Goal: Transaction & Acquisition: Purchase product/service

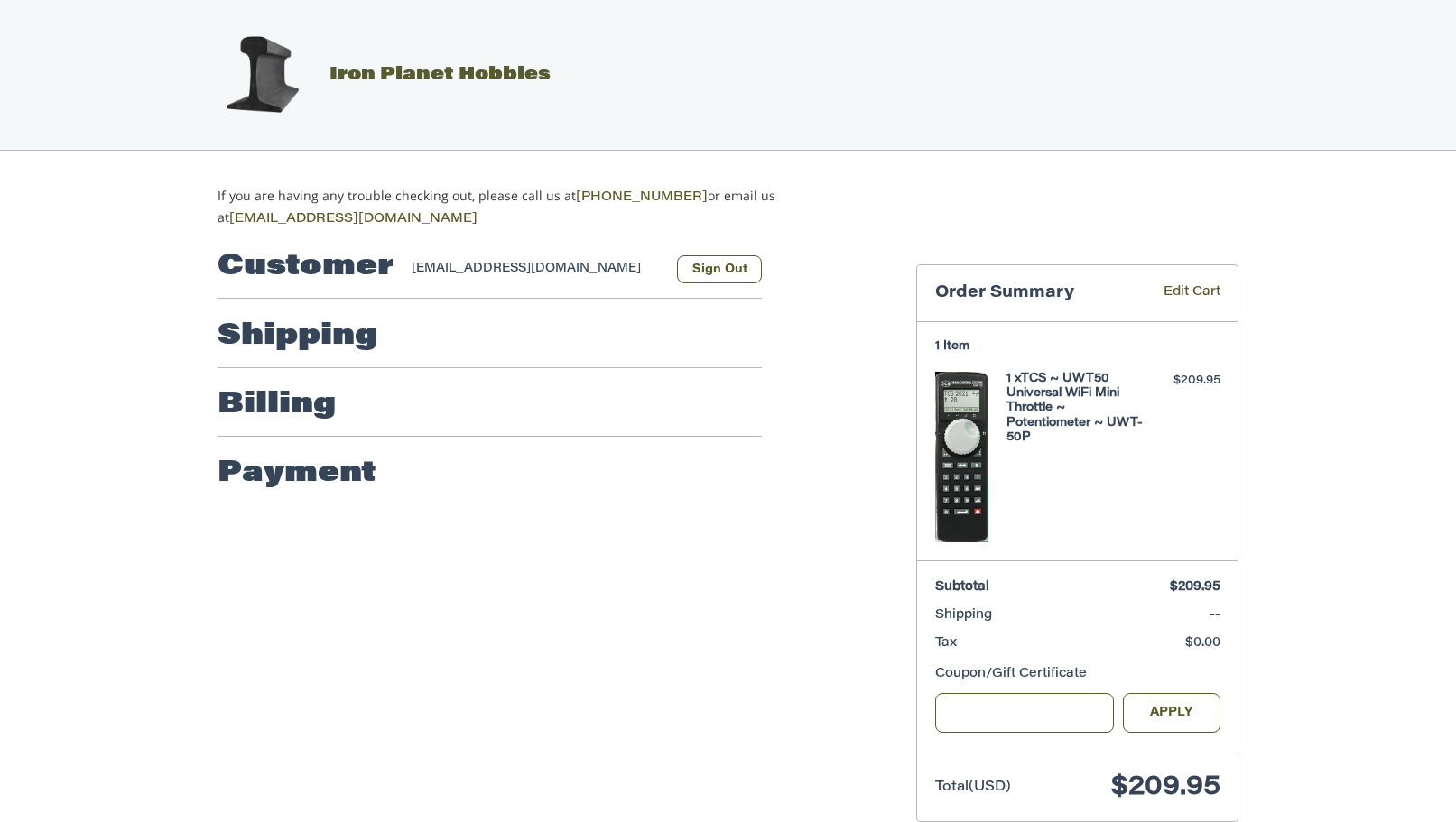
select select "**"
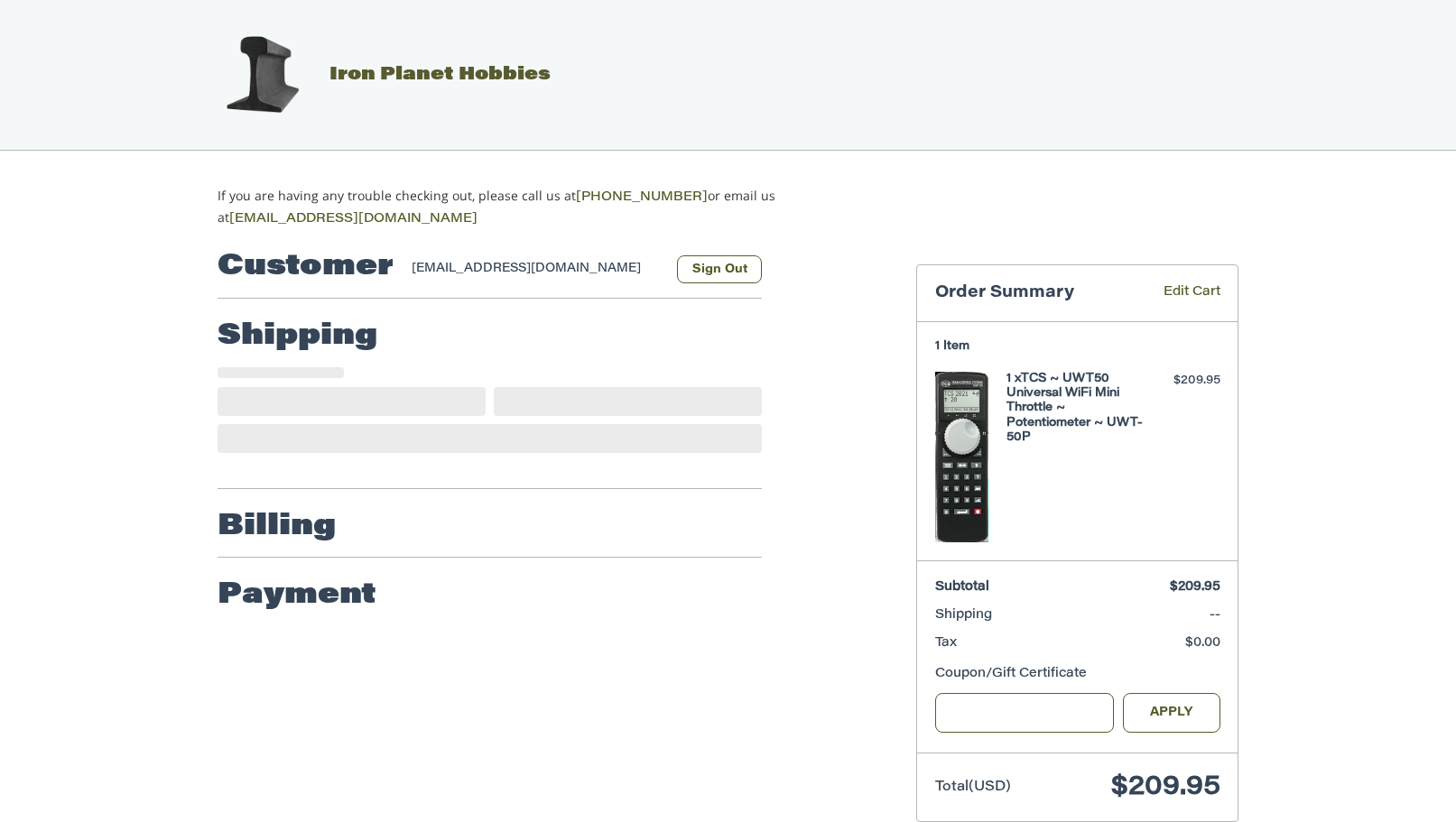
select select "**"
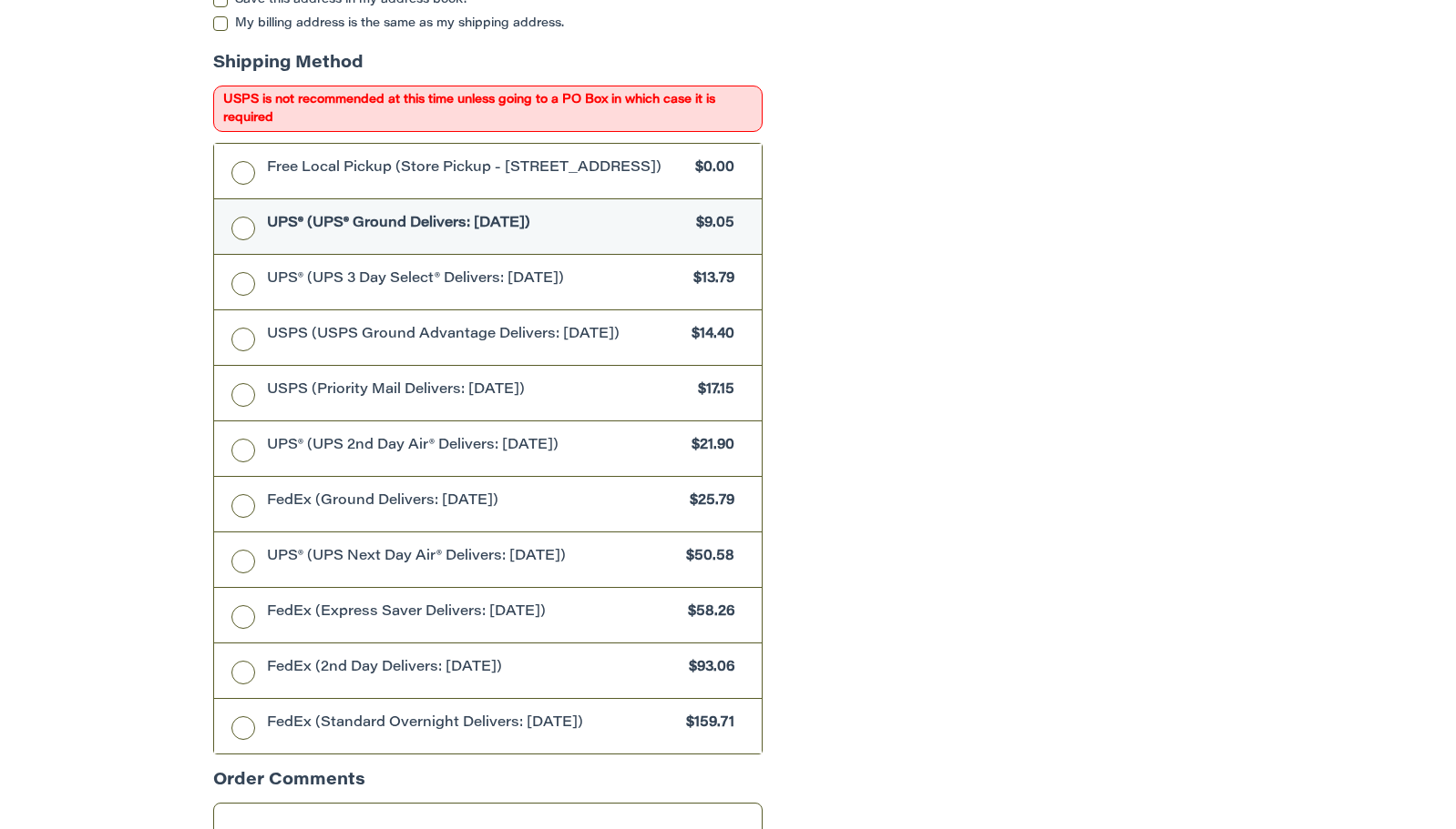
scroll to position [1425, 0]
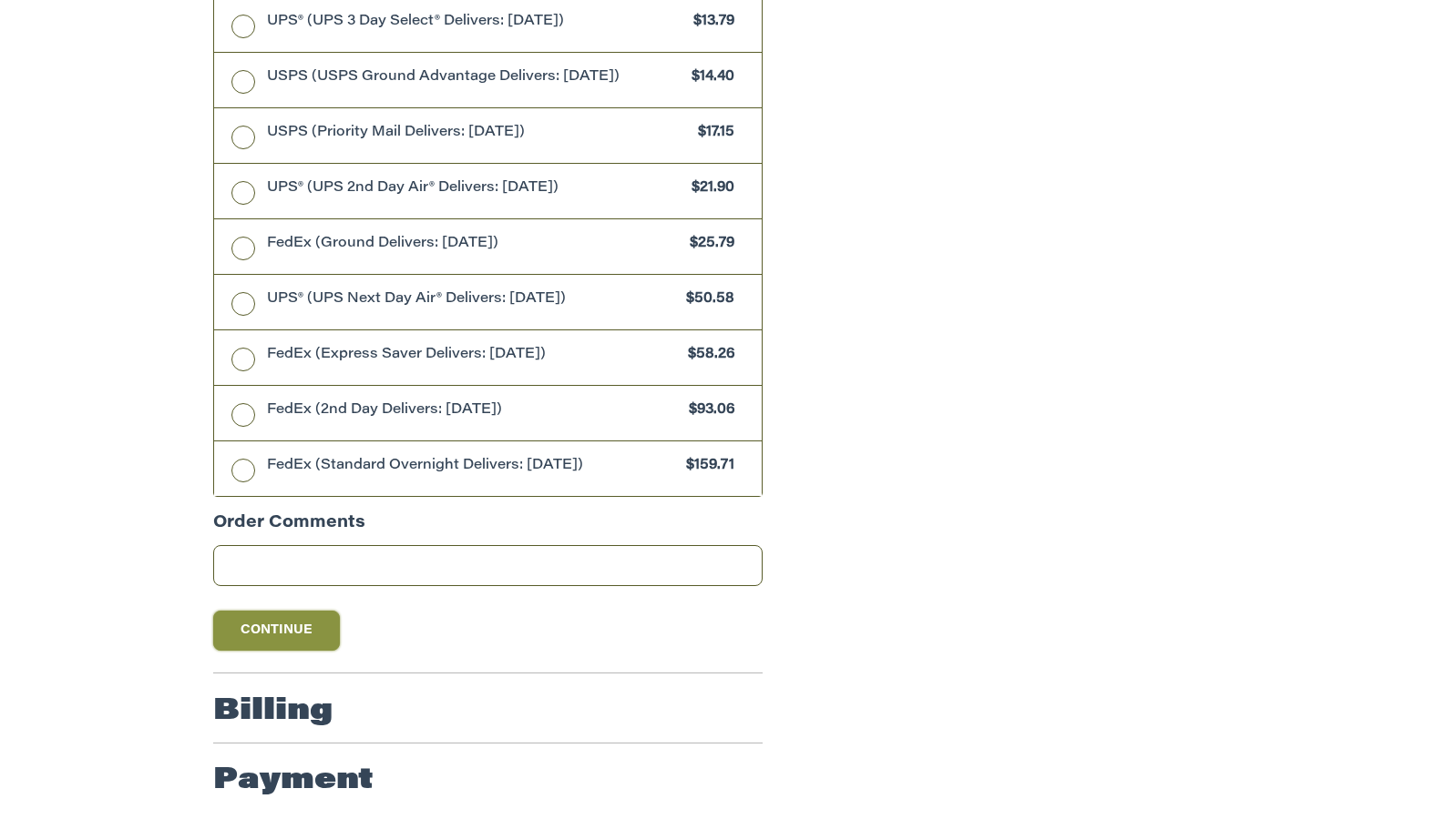
click at [301, 629] on button "Continue" at bounding box center [276, 630] width 127 height 40
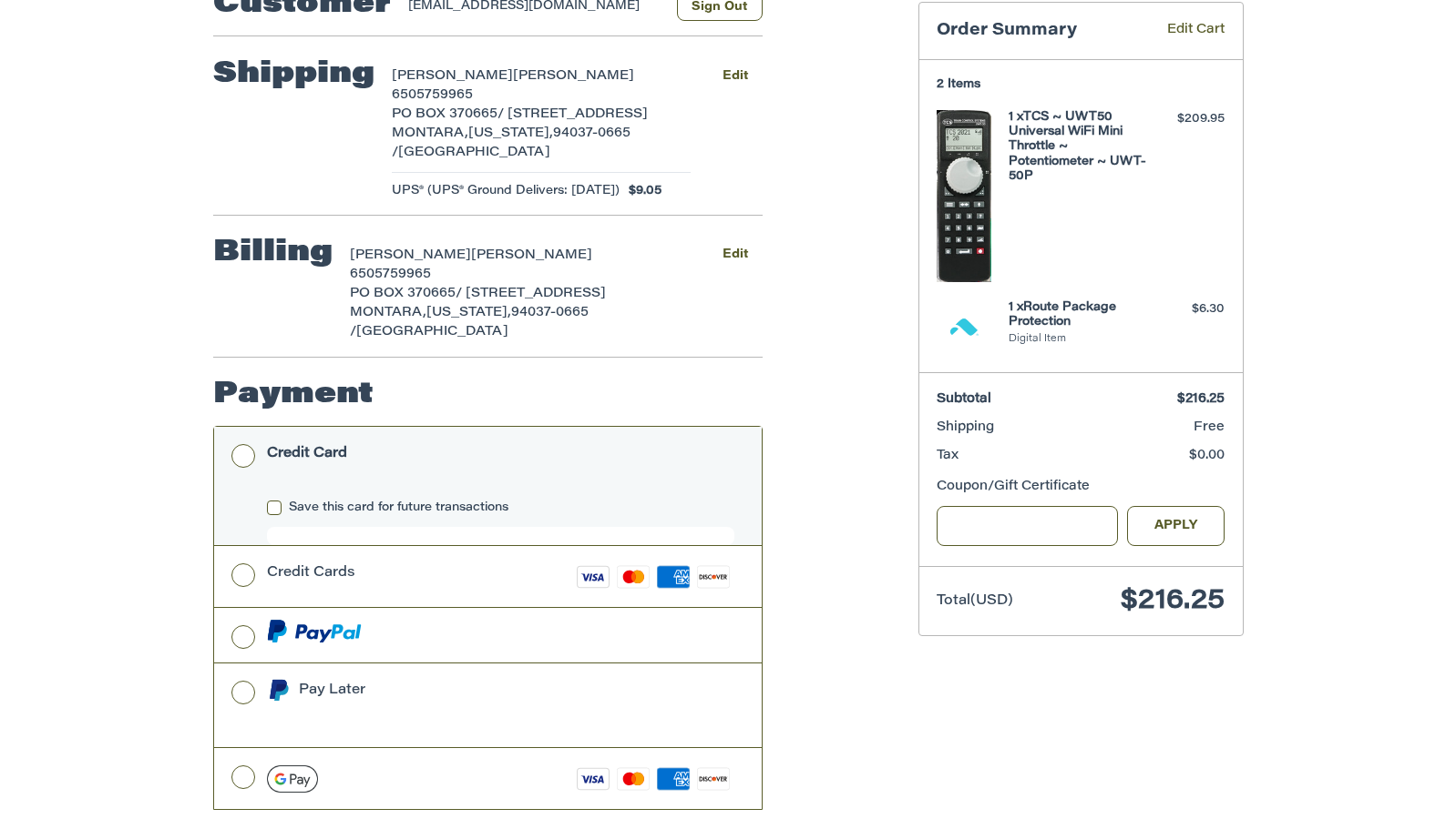
scroll to position [273, 0]
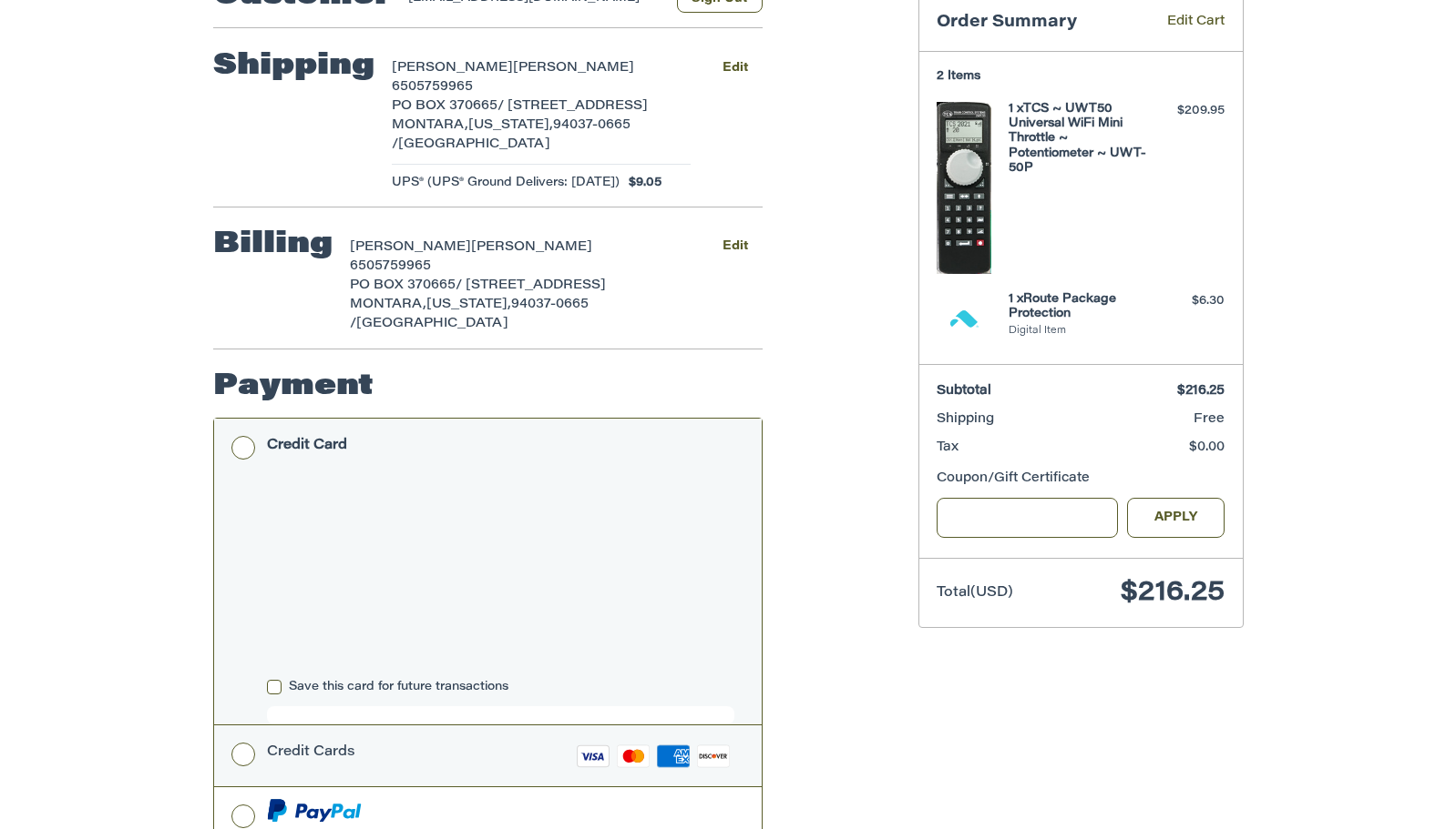
click at [249, 730] on label "Credit Cards Visa Master Amex Discover" at bounding box center [487, 756] width 547 height 61
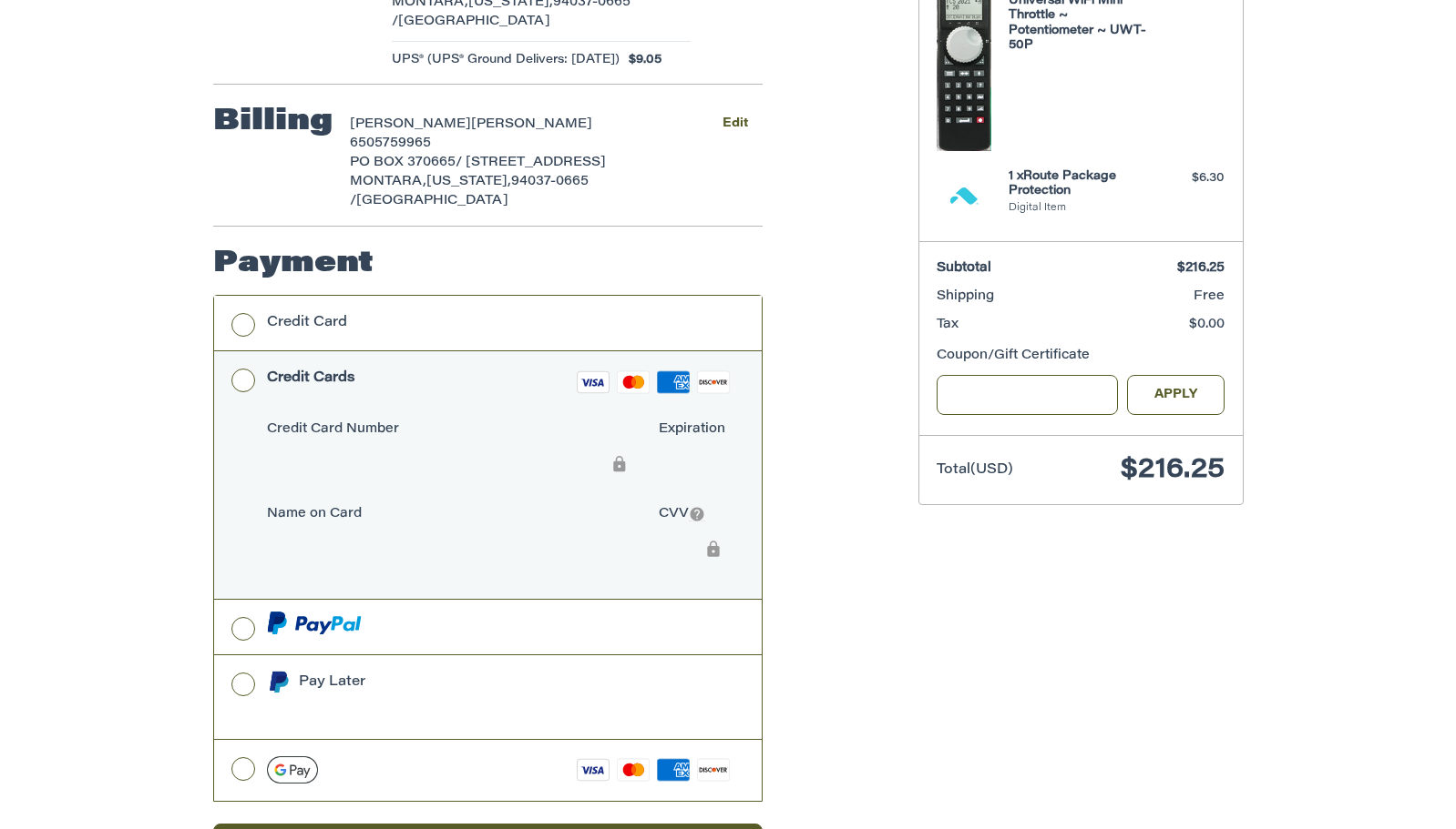
scroll to position [459, 0]
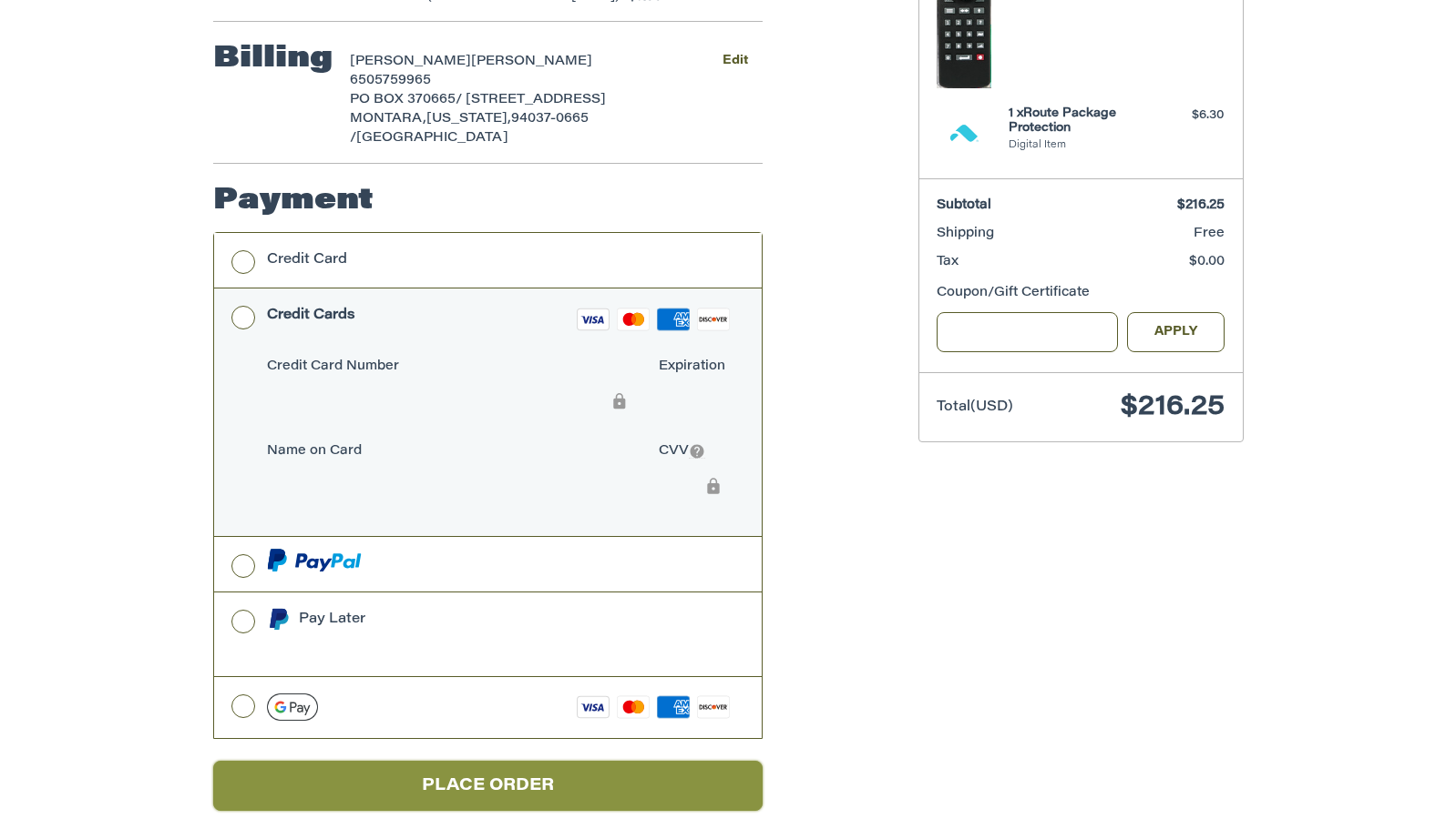
click at [503, 761] on button "Place Order" at bounding box center [487, 786] width 549 height 50
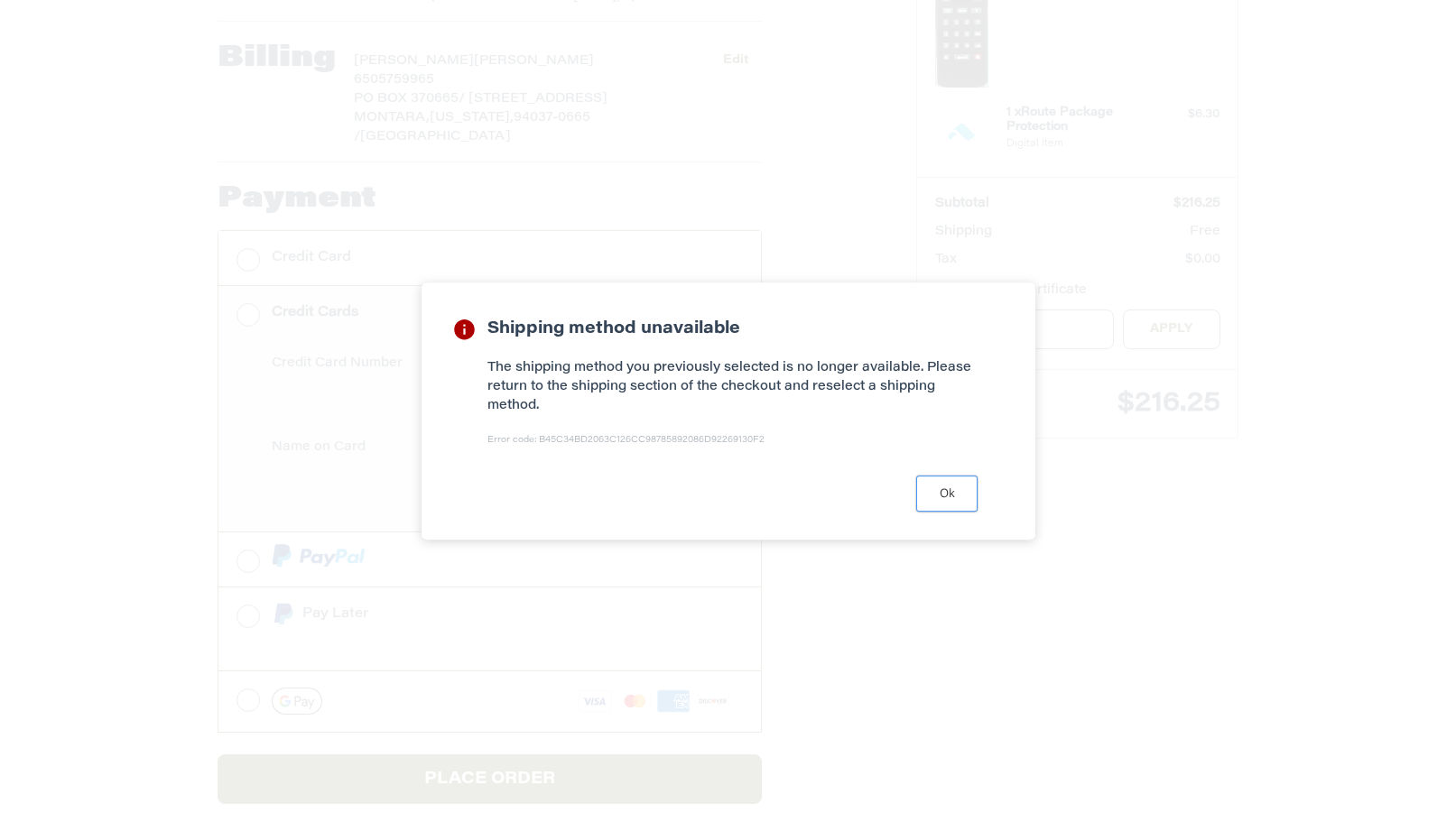
click at [950, 488] on button "Ok" at bounding box center [946, 494] width 61 height 35
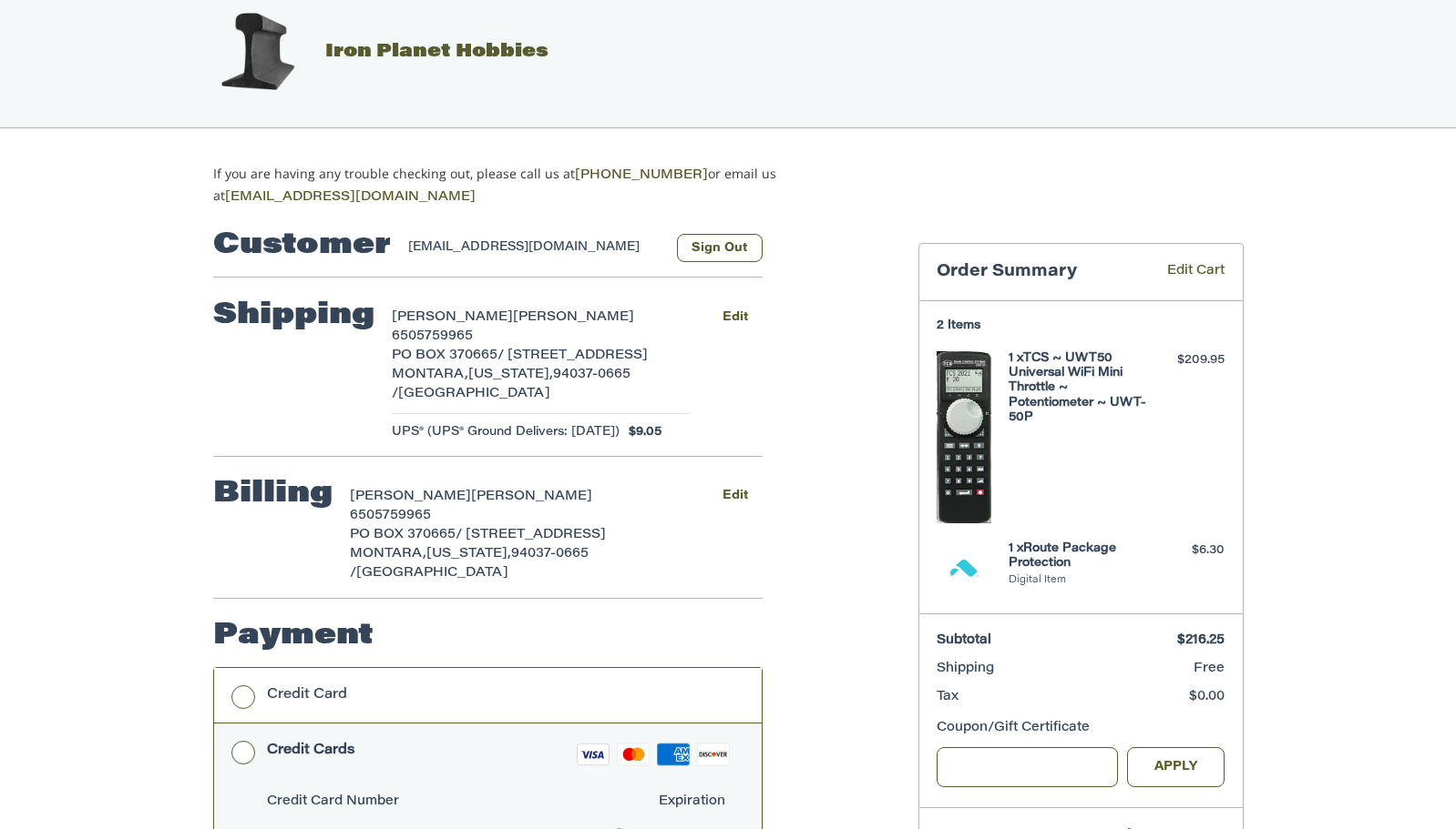
scroll to position [4, 0]
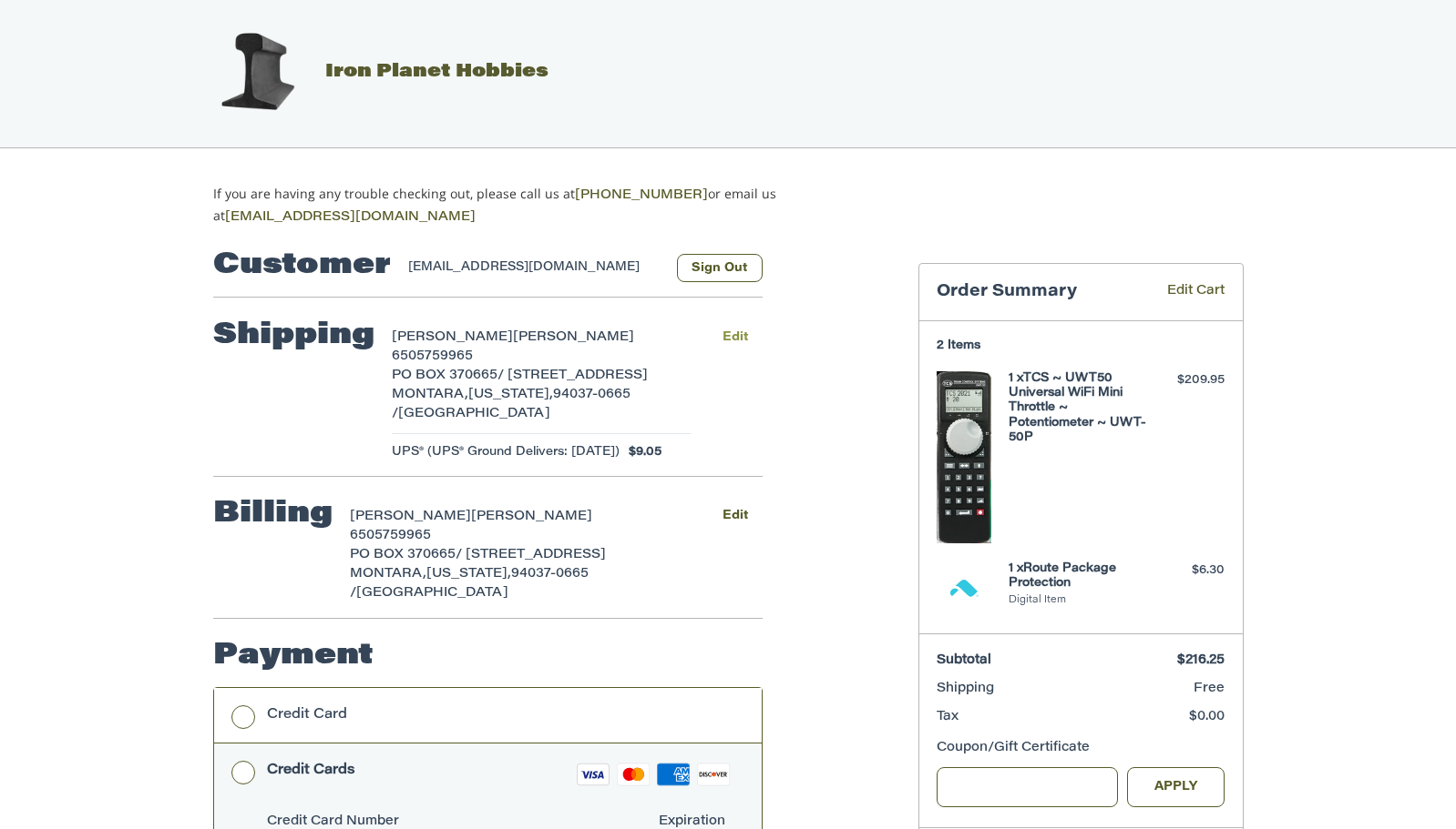
click at [734, 334] on button "Edit" at bounding box center [735, 337] width 54 height 26
select select "**"
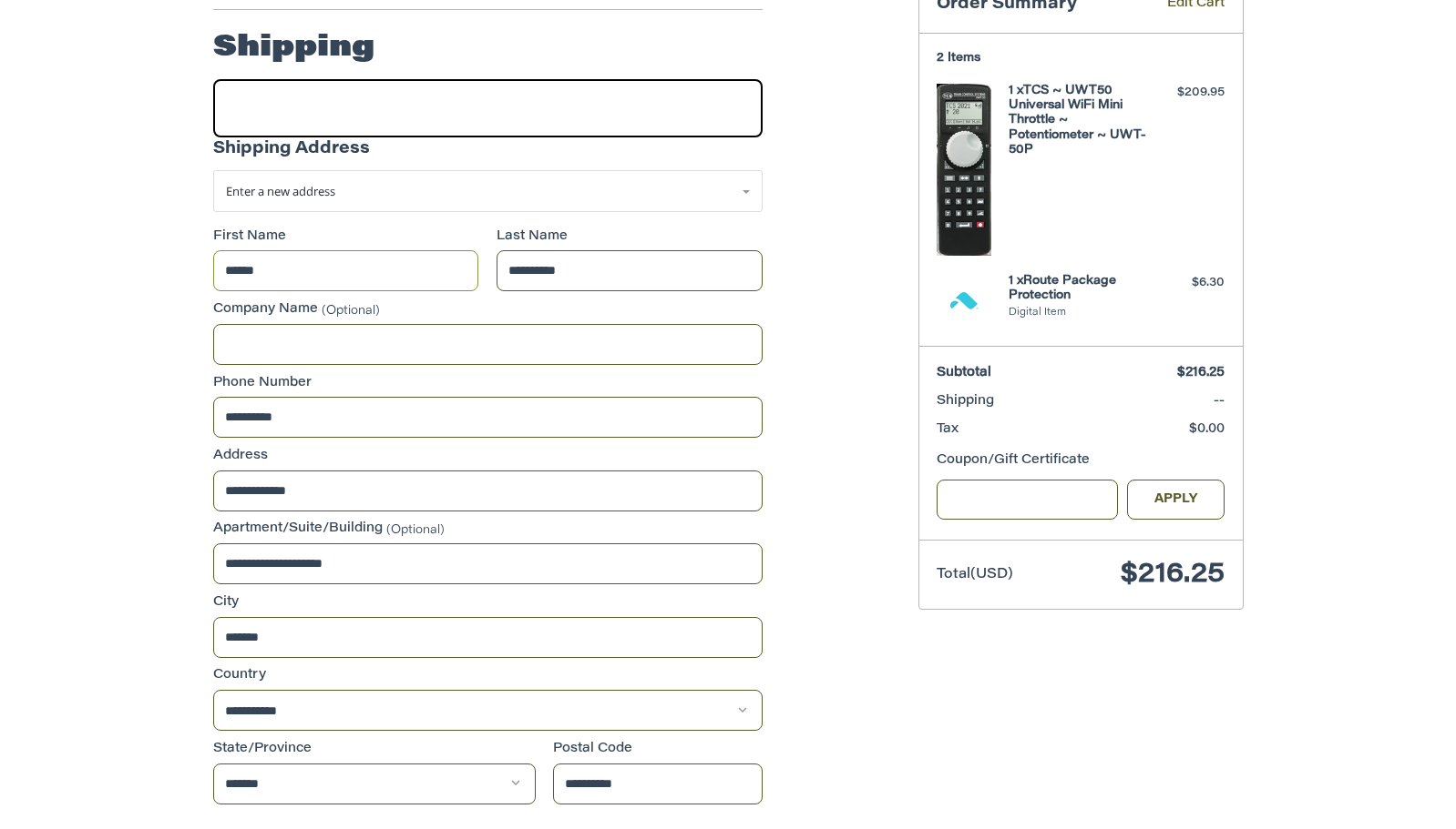
scroll to position [297, 0]
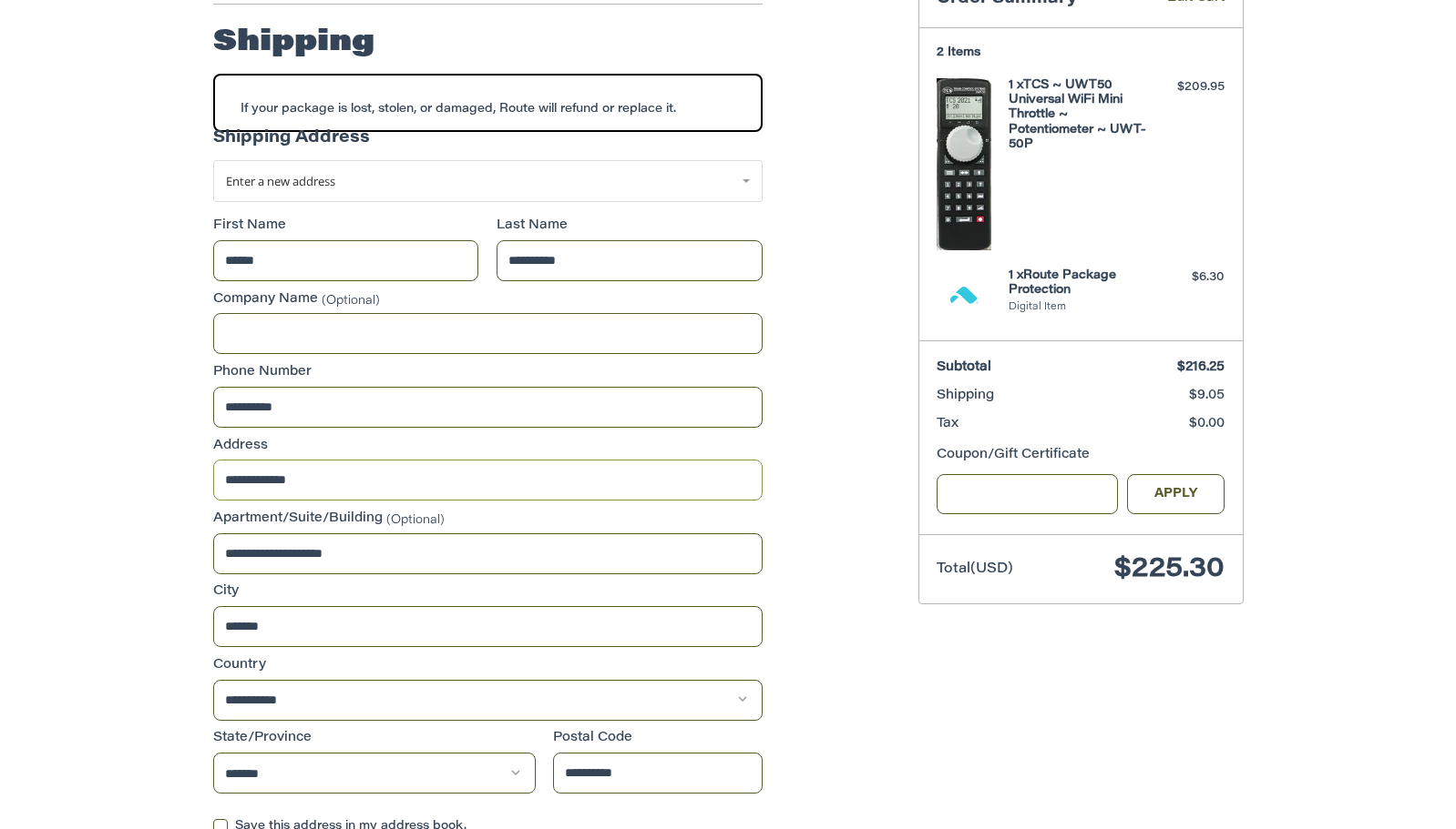
drag, startPoint x: 339, startPoint y: 481, endPoint x: 178, endPoint y: 453, distance: 163.4
drag, startPoint x: 395, startPoint y: 553, endPoint x: 181, endPoint y: 528, distance: 215.5
click at [181, 531] on div "**********" at bounding box center [728, 684] width 1093 height 1499
click at [274, 481] on input "Address" at bounding box center [487, 480] width 549 height 41
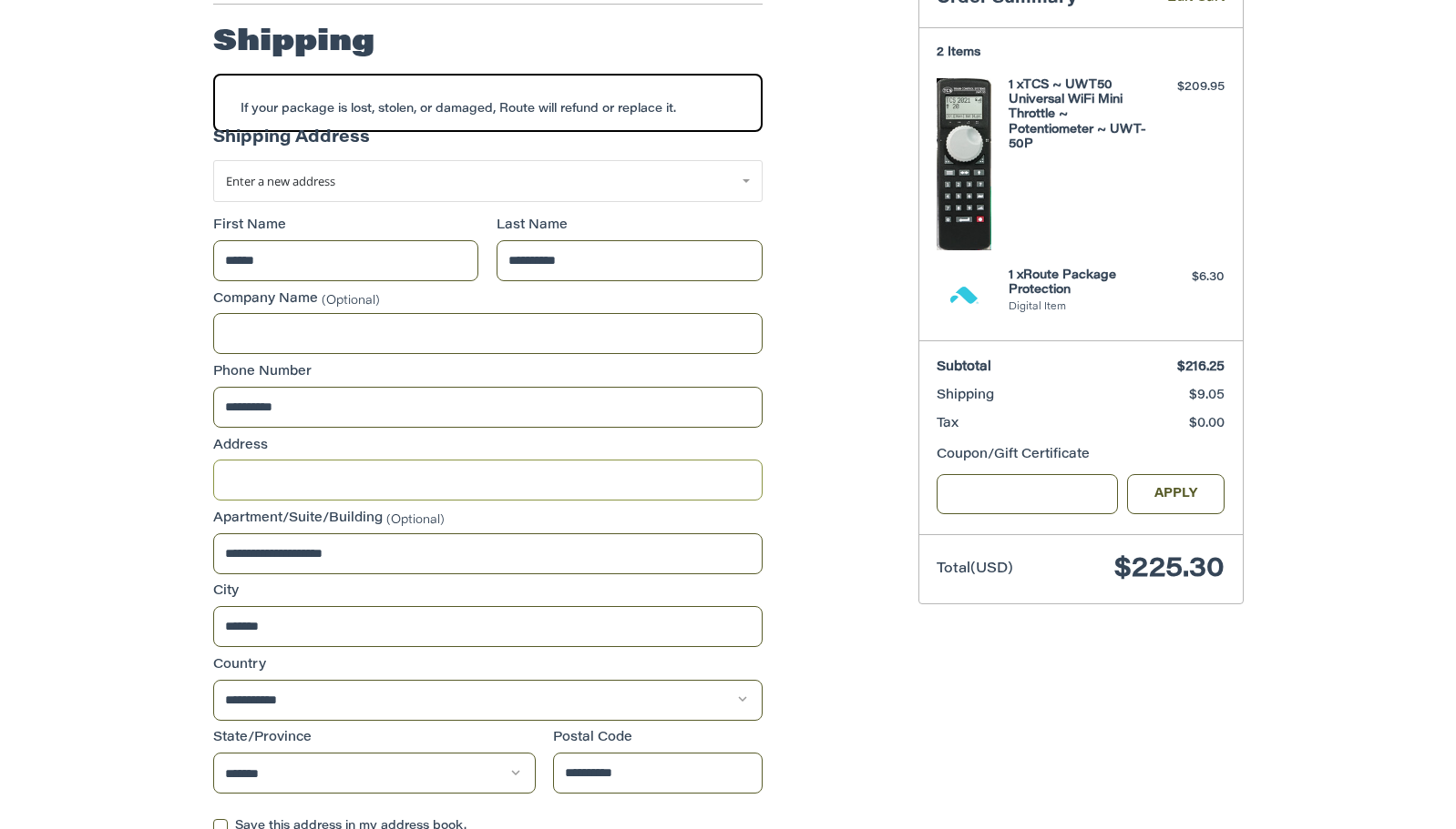
paste input "**********"
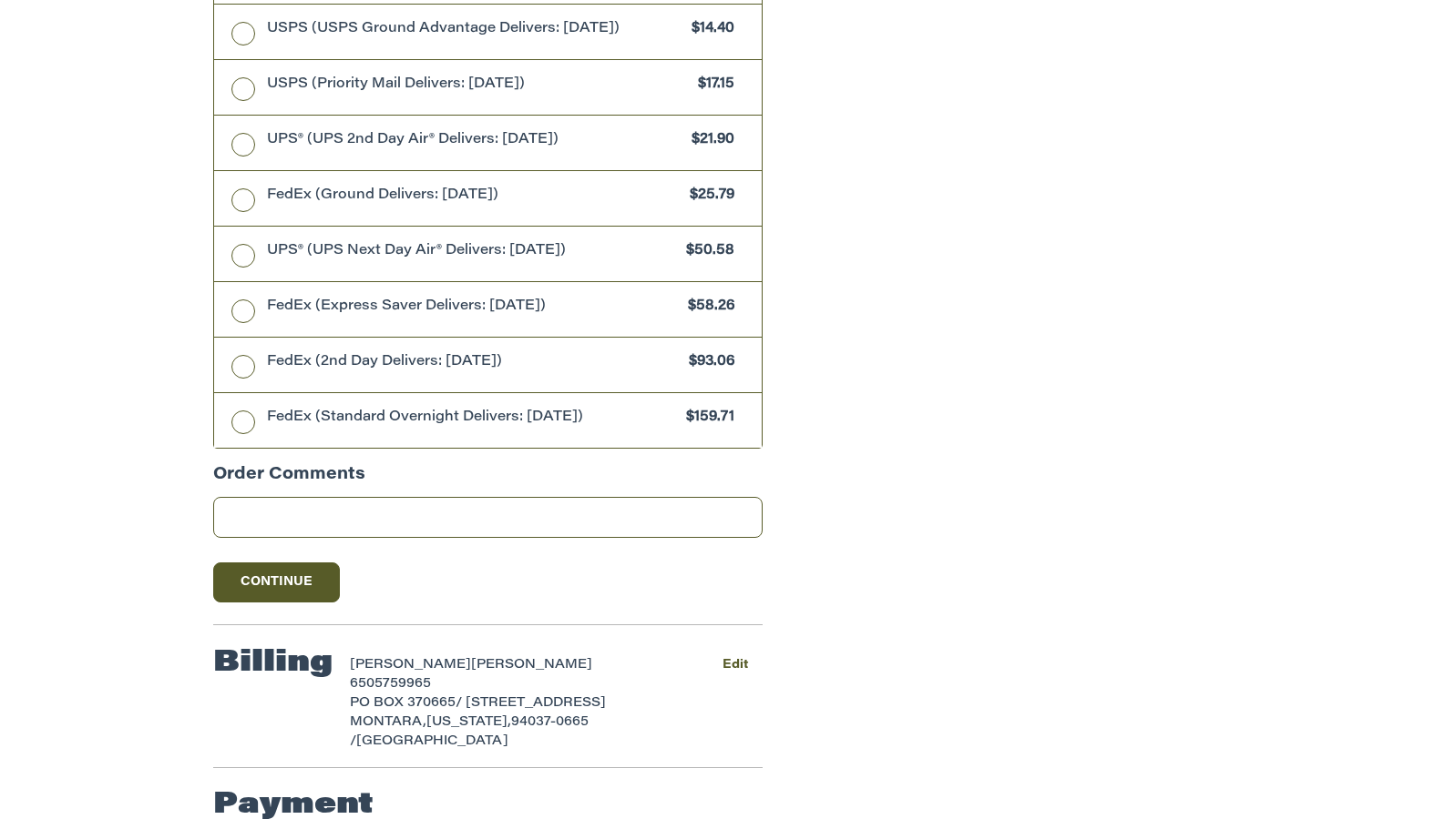
scroll to position [1441, 0]
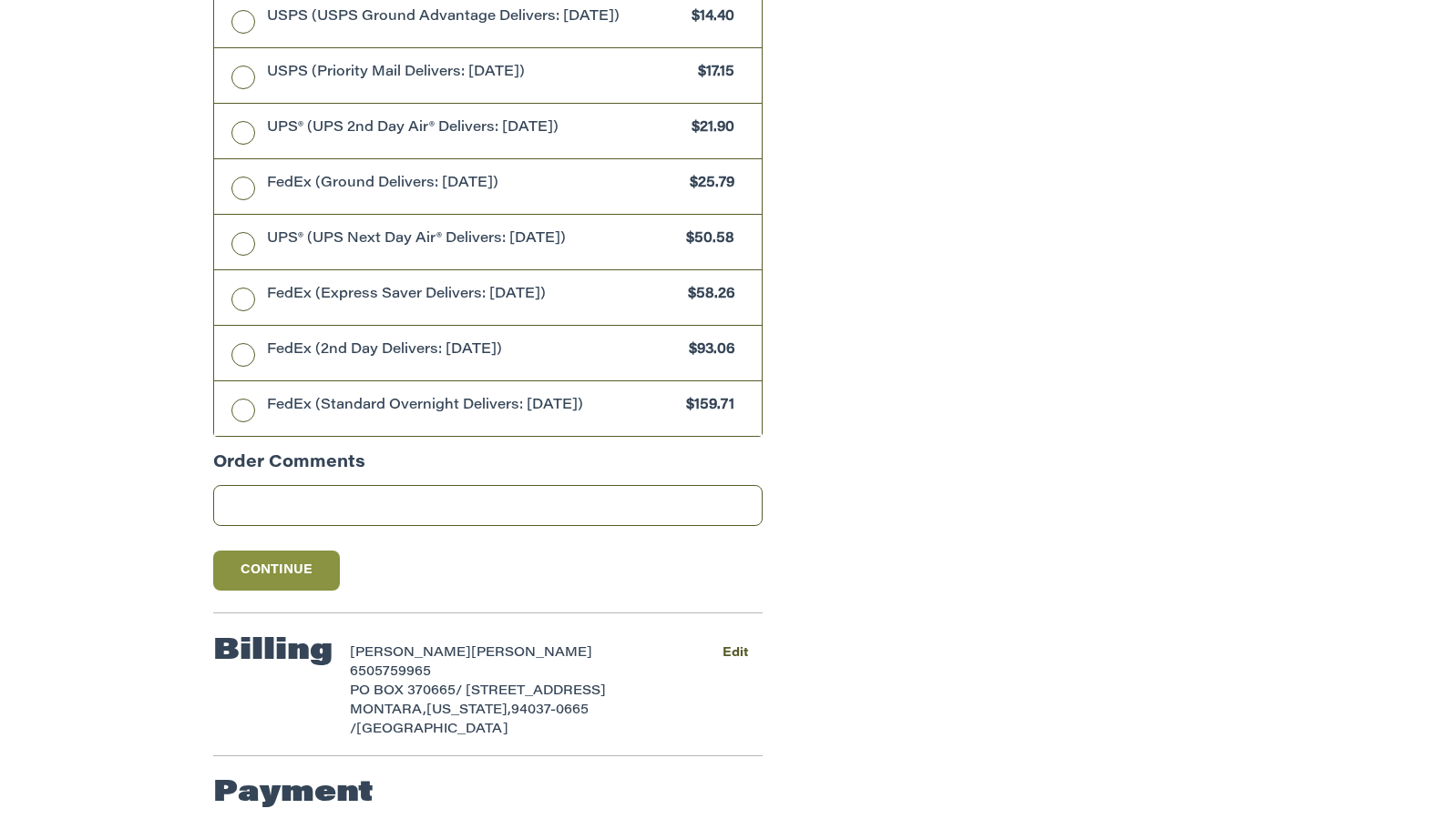
type input "**********"
click at [294, 575] on button "Continue" at bounding box center [276, 570] width 127 height 40
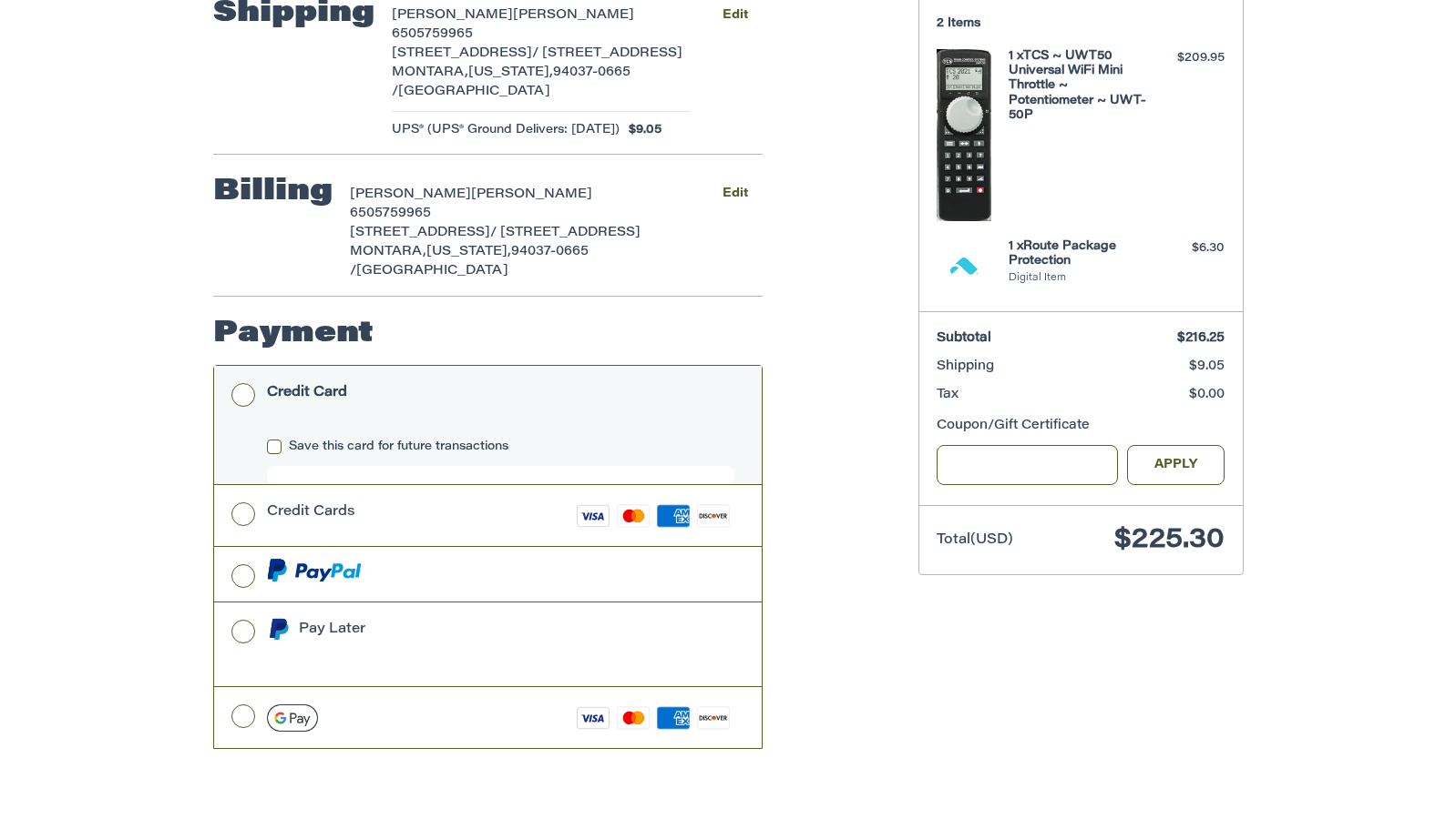
scroll to position [340, 0]
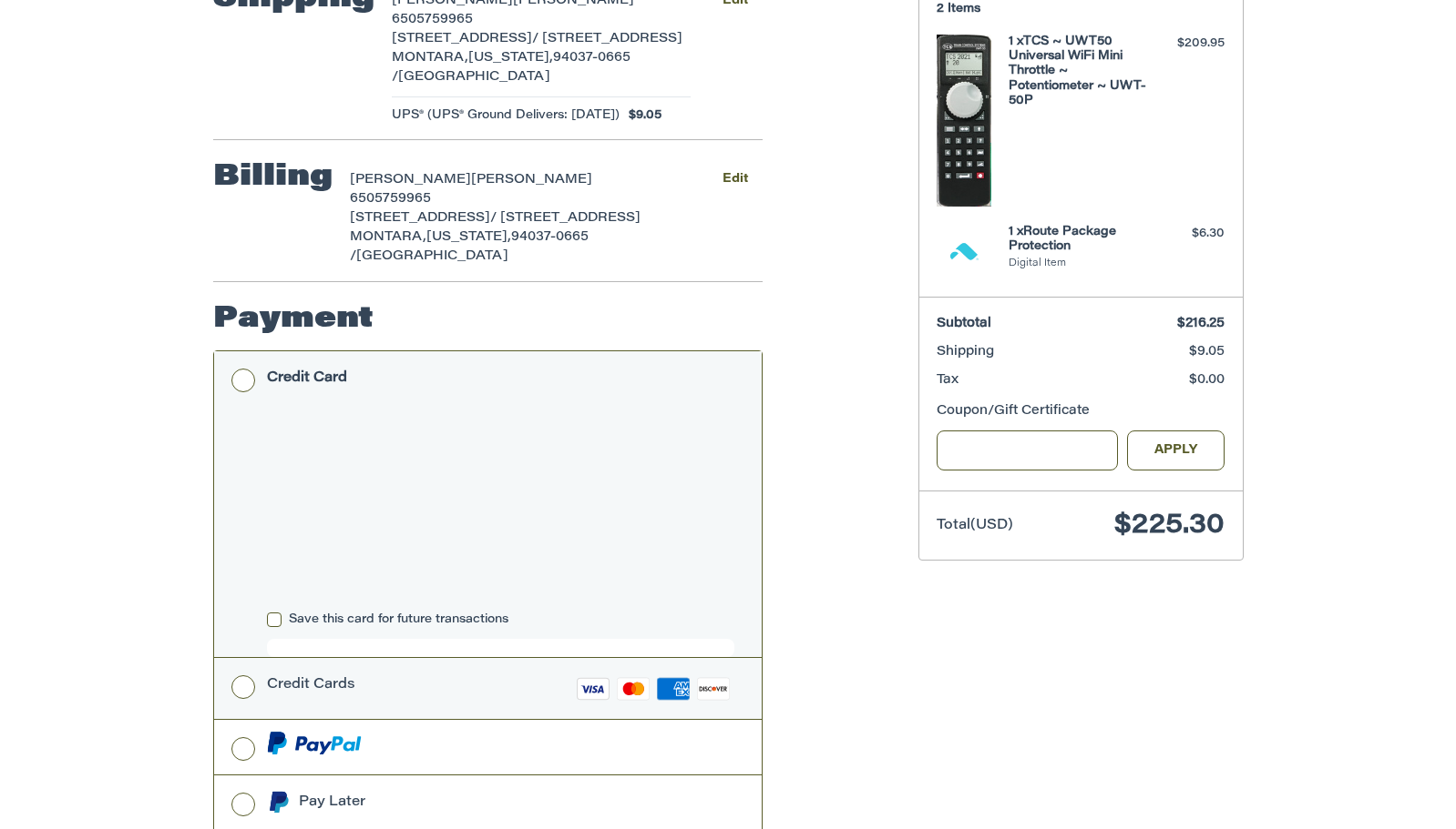
click at [242, 700] on label "Credit Cards Visa Master Amex Discover" at bounding box center [487, 689] width 547 height 61
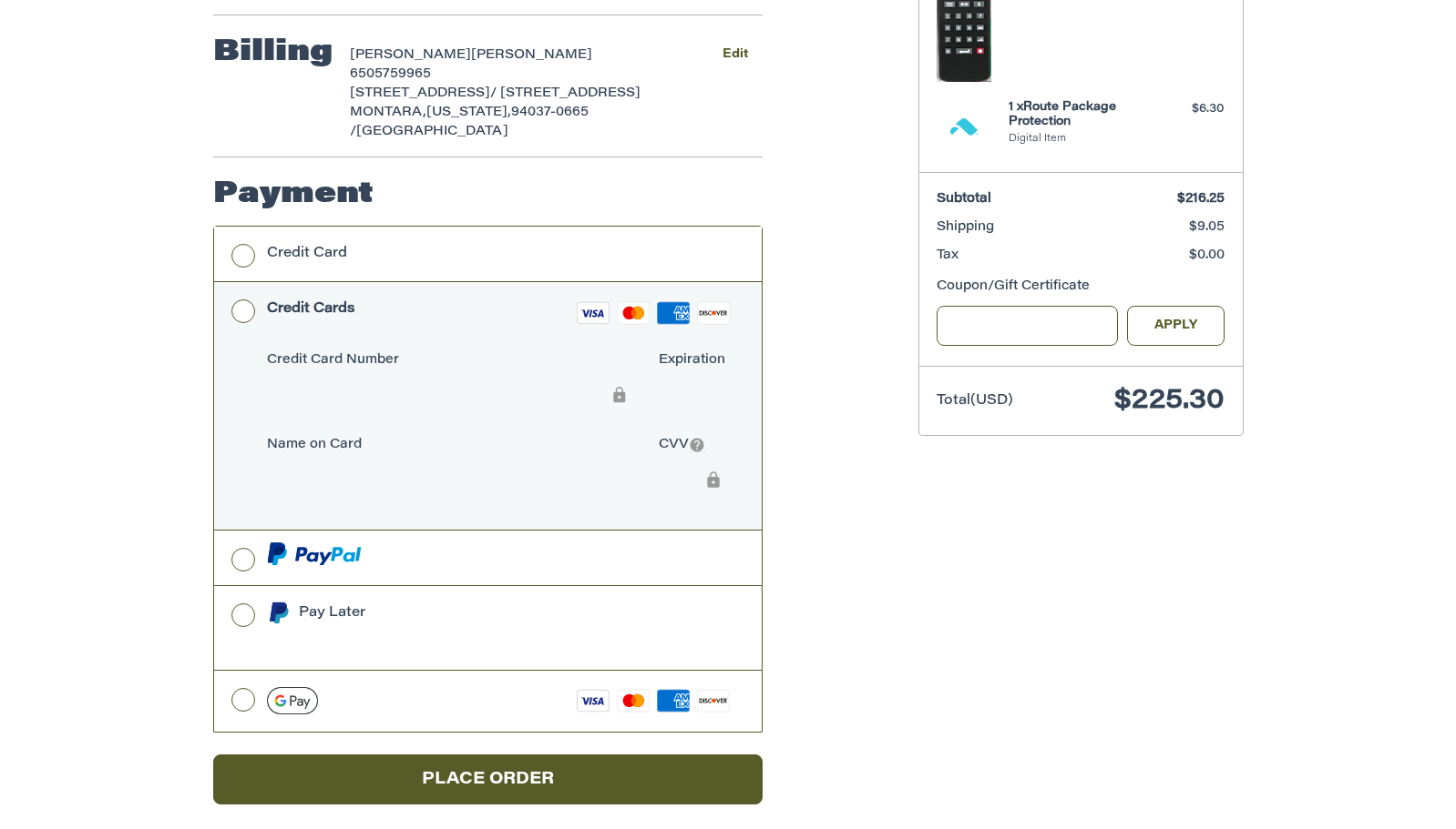
scroll to position [497, 0]
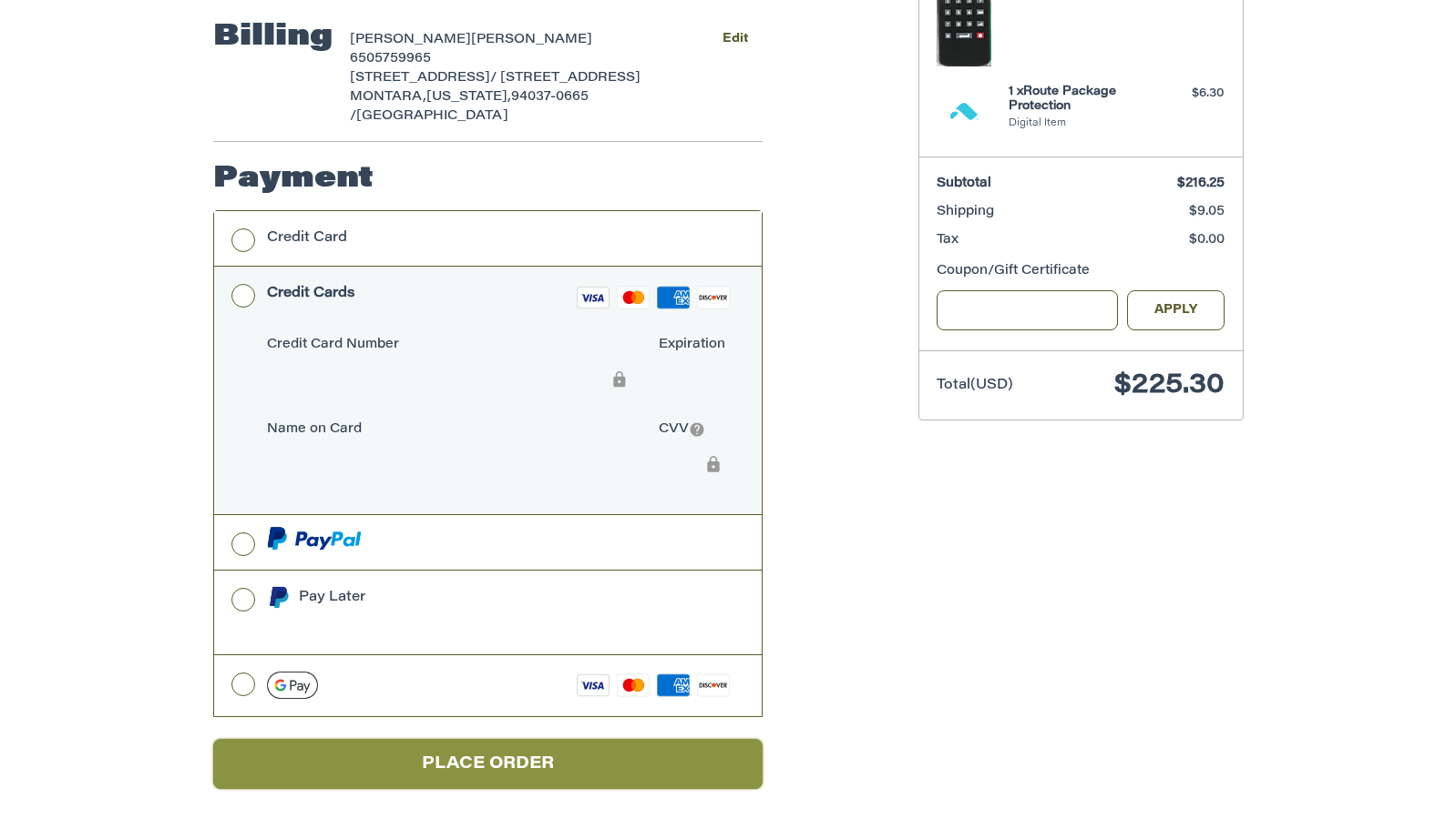
click at [501, 763] on button "Place Order" at bounding box center [487, 763] width 549 height 50
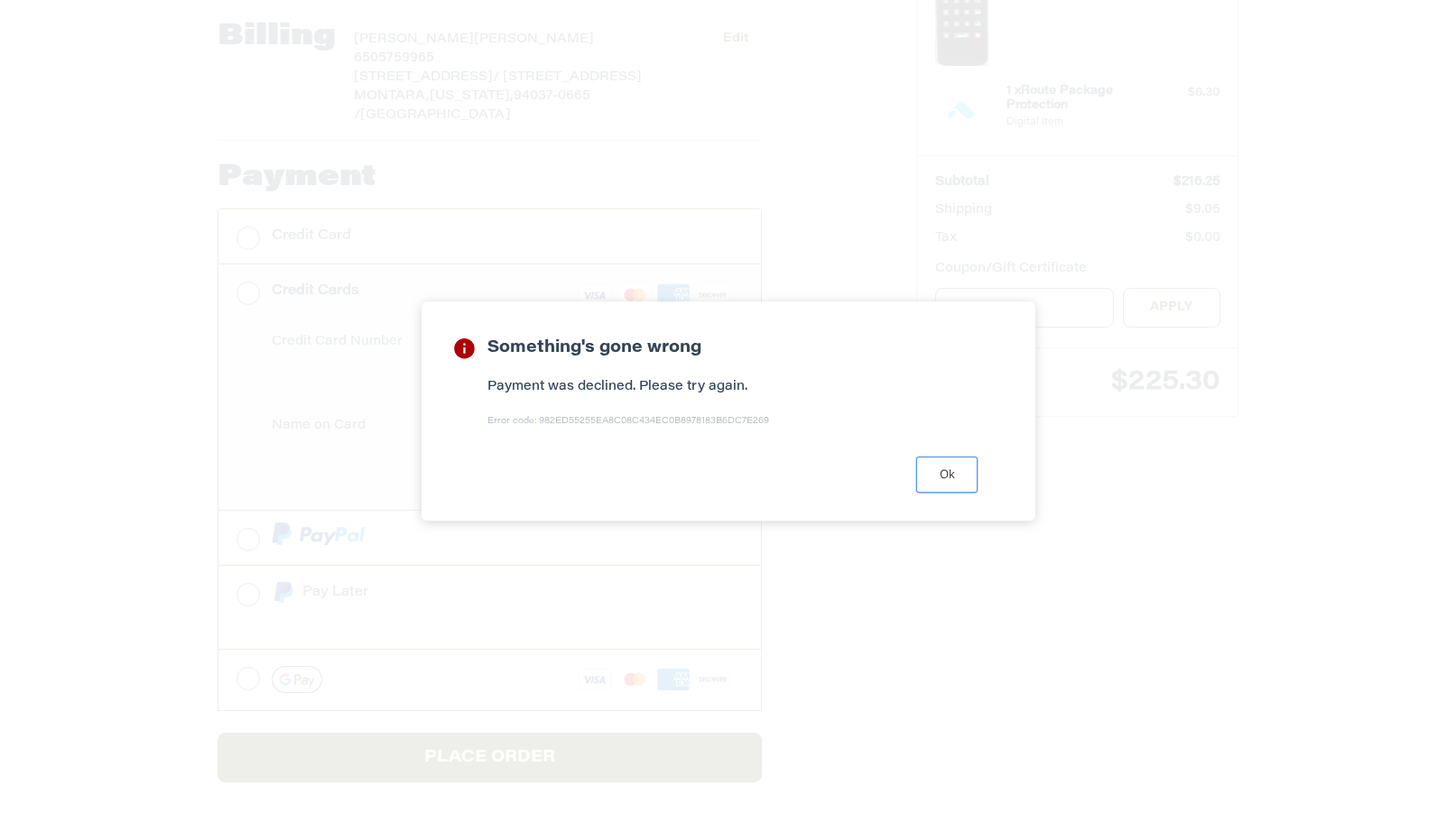
click at [952, 467] on button "Ok" at bounding box center [946, 474] width 61 height 35
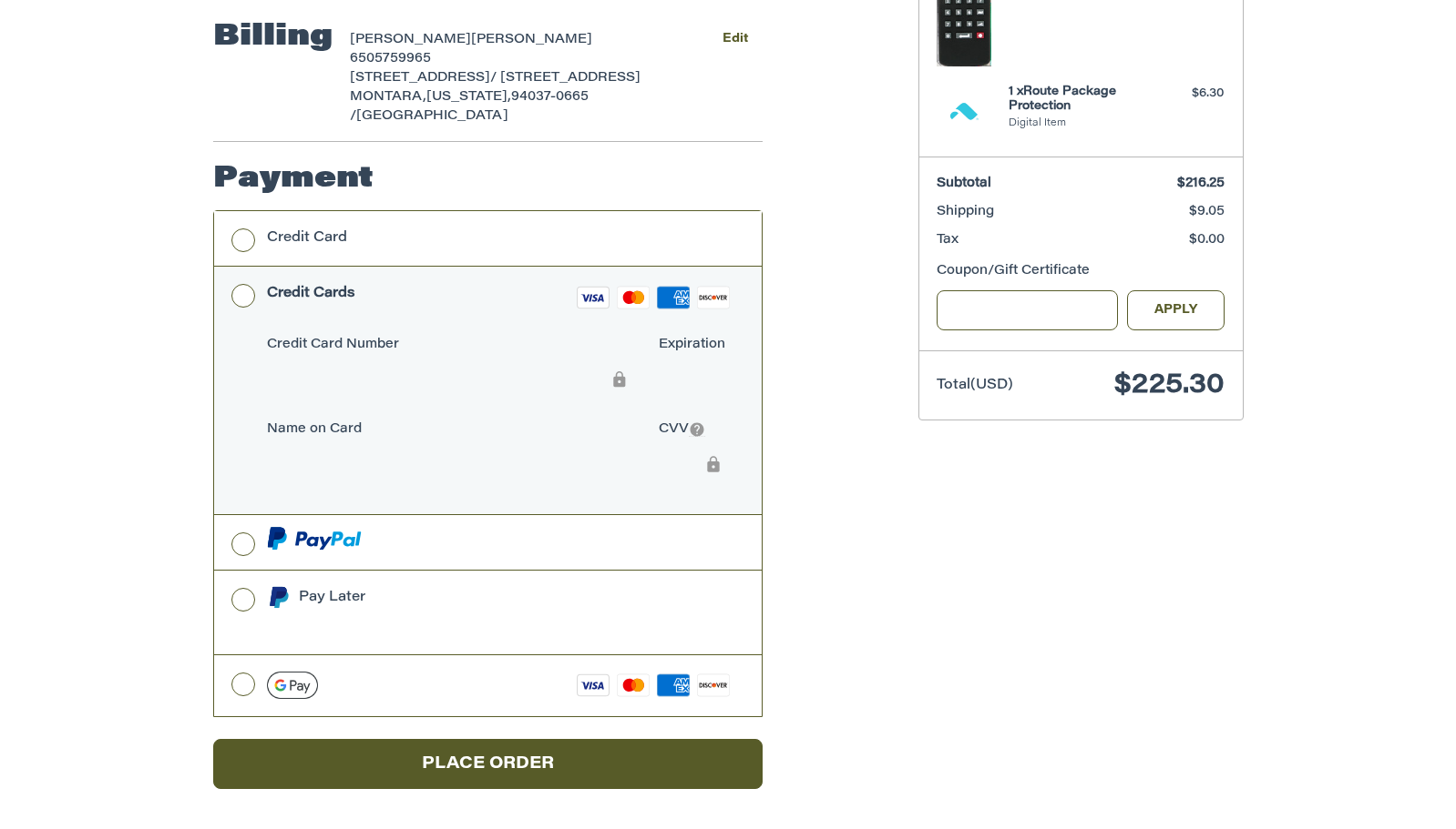
click at [424, 317] on label "Credit Cards Visa Master Amex Discover" at bounding box center [487, 297] width 547 height 61
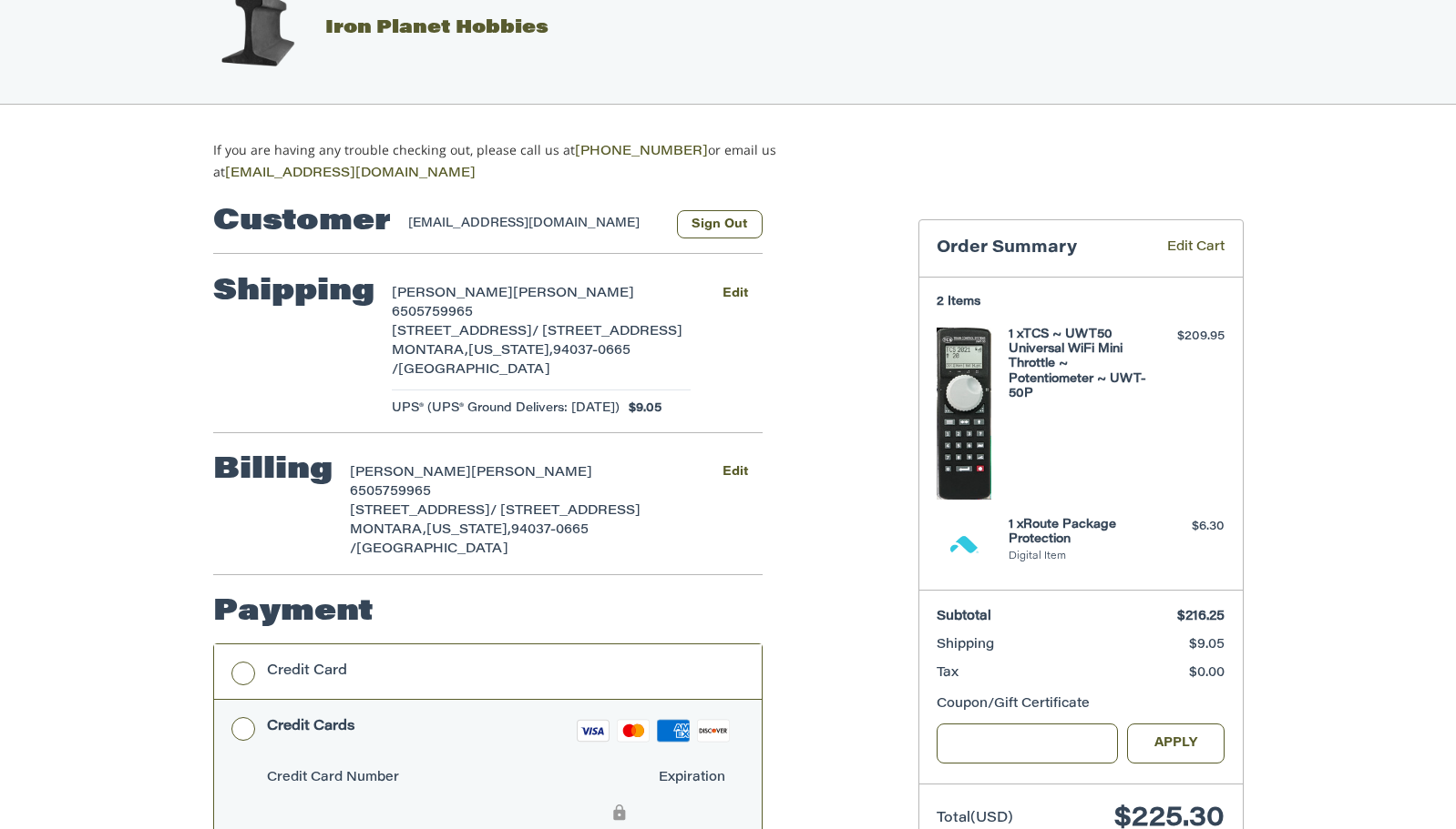
scroll to position [42, 0]
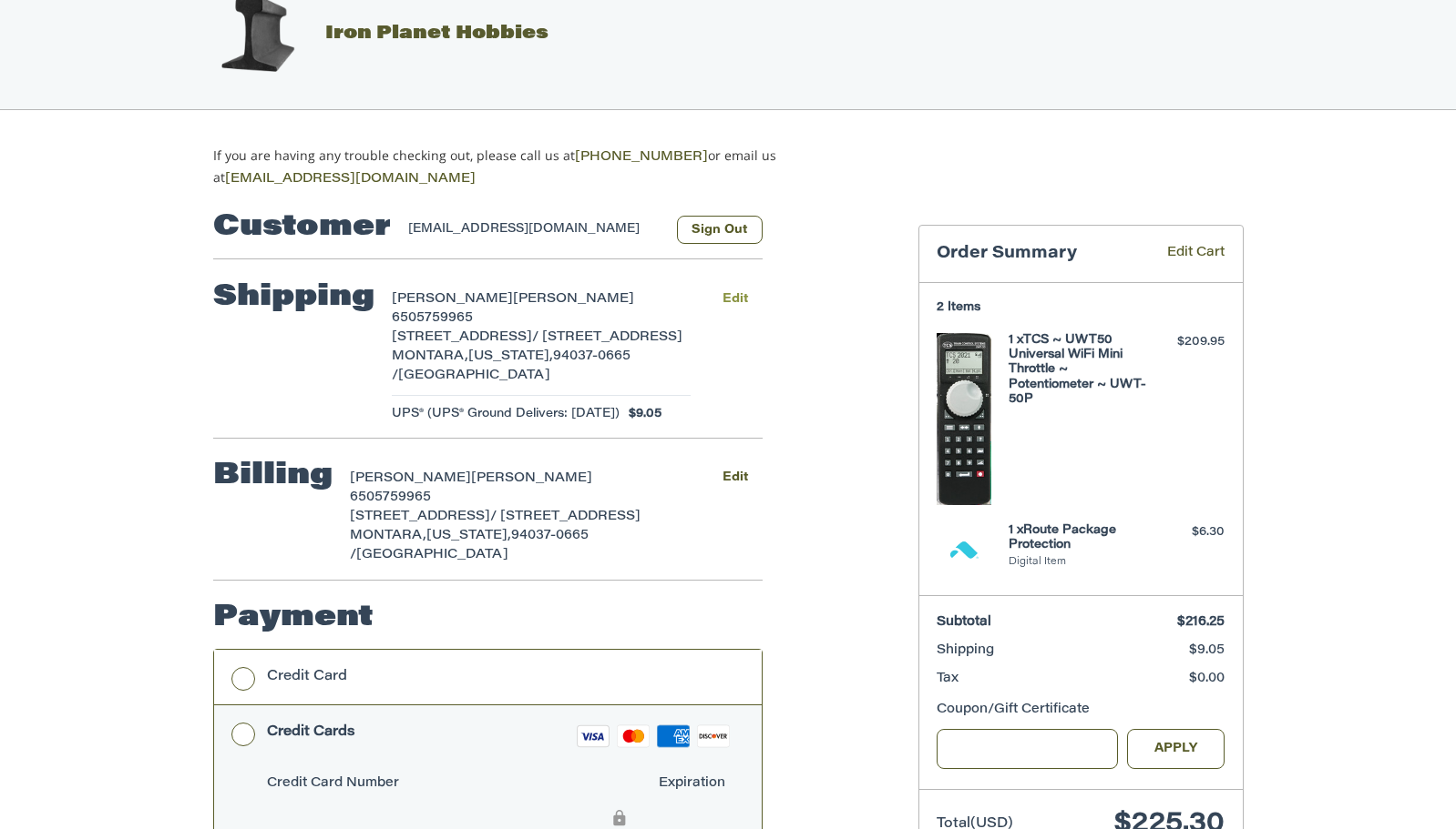
click at [737, 296] on button "Edit" at bounding box center [735, 299] width 54 height 26
select select "**"
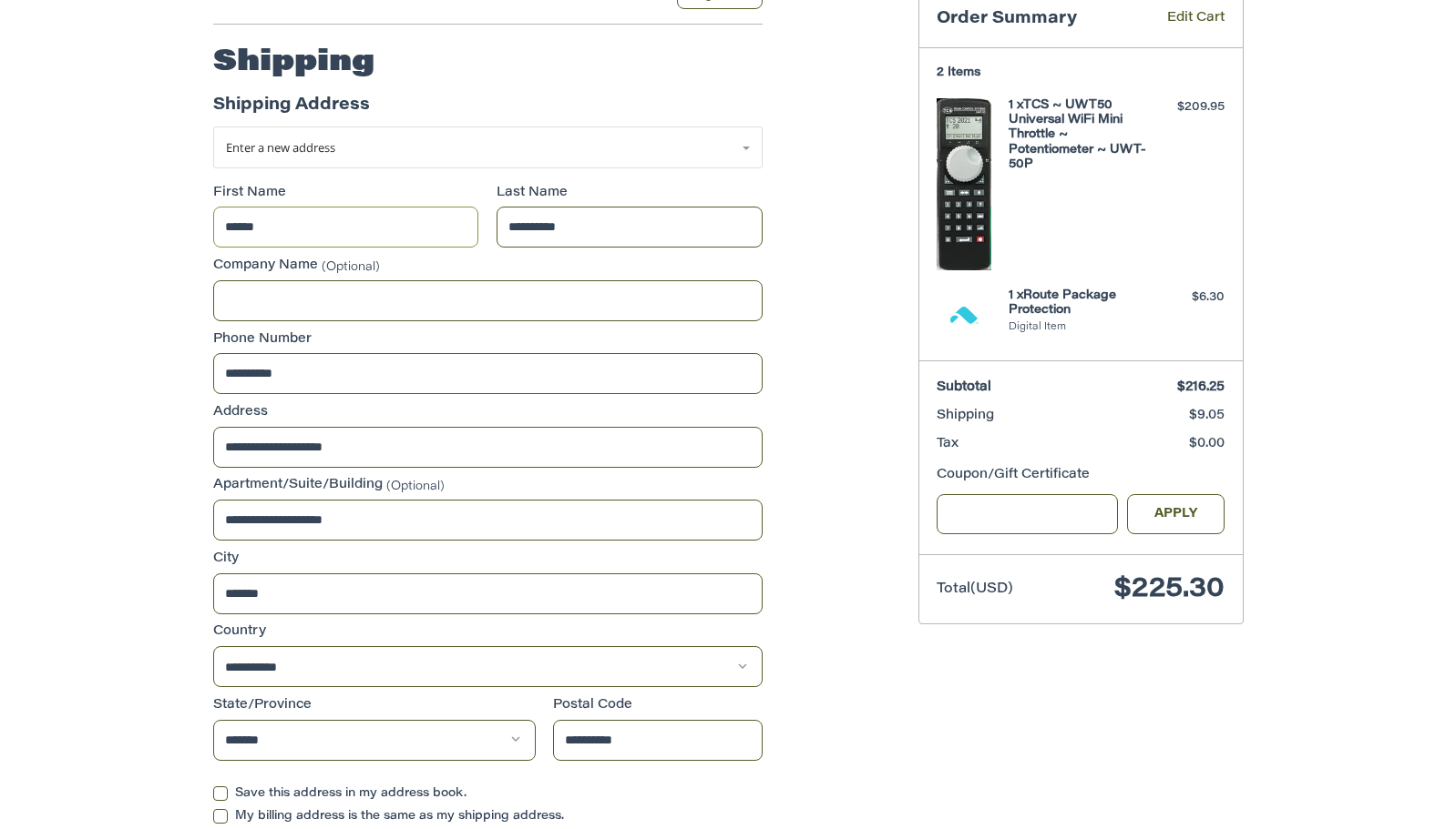
scroll to position [297, 0]
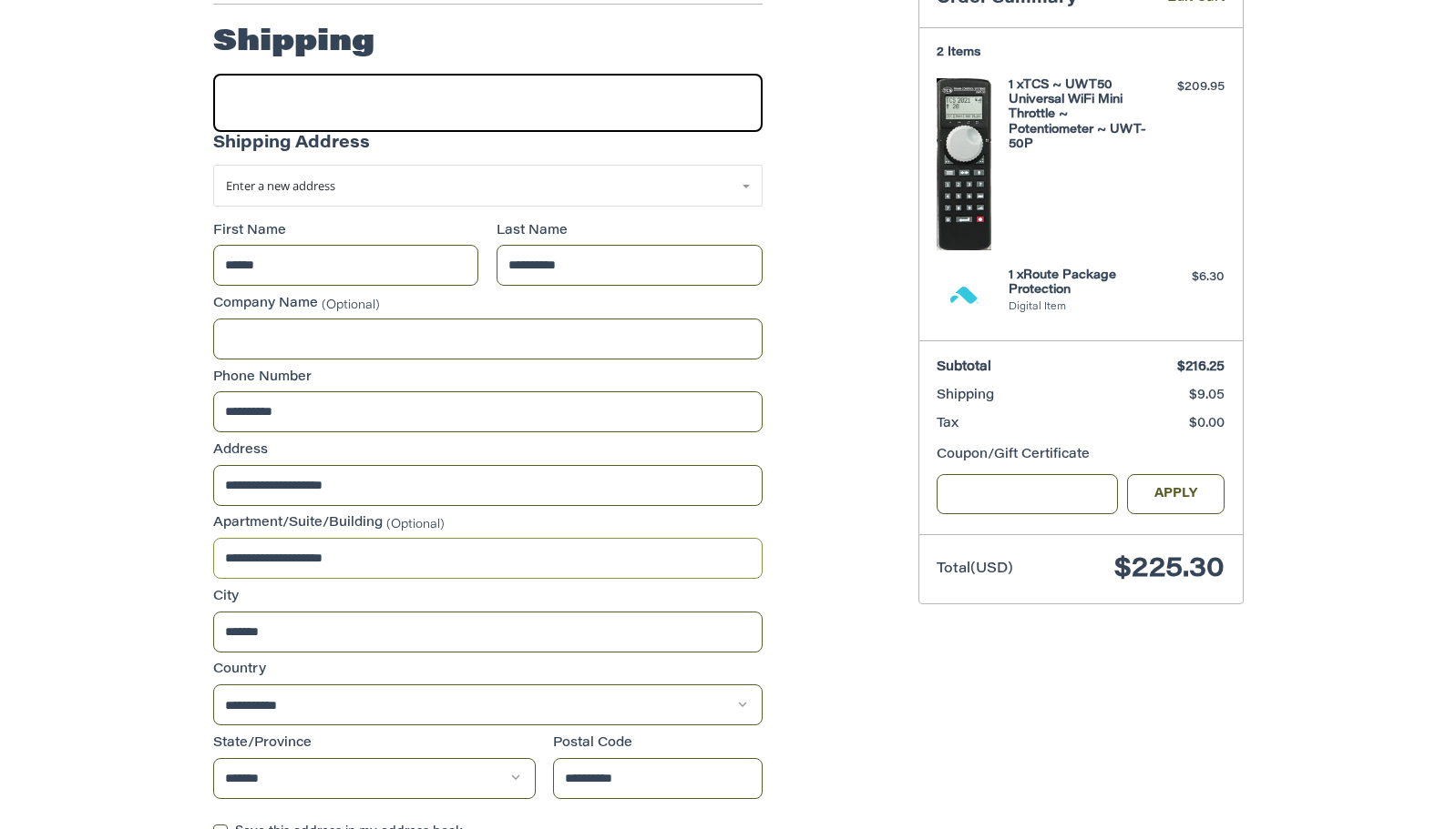
drag, startPoint x: 440, startPoint y: 557, endPoint x: 186, endPoint y: 556, distance: 254.0
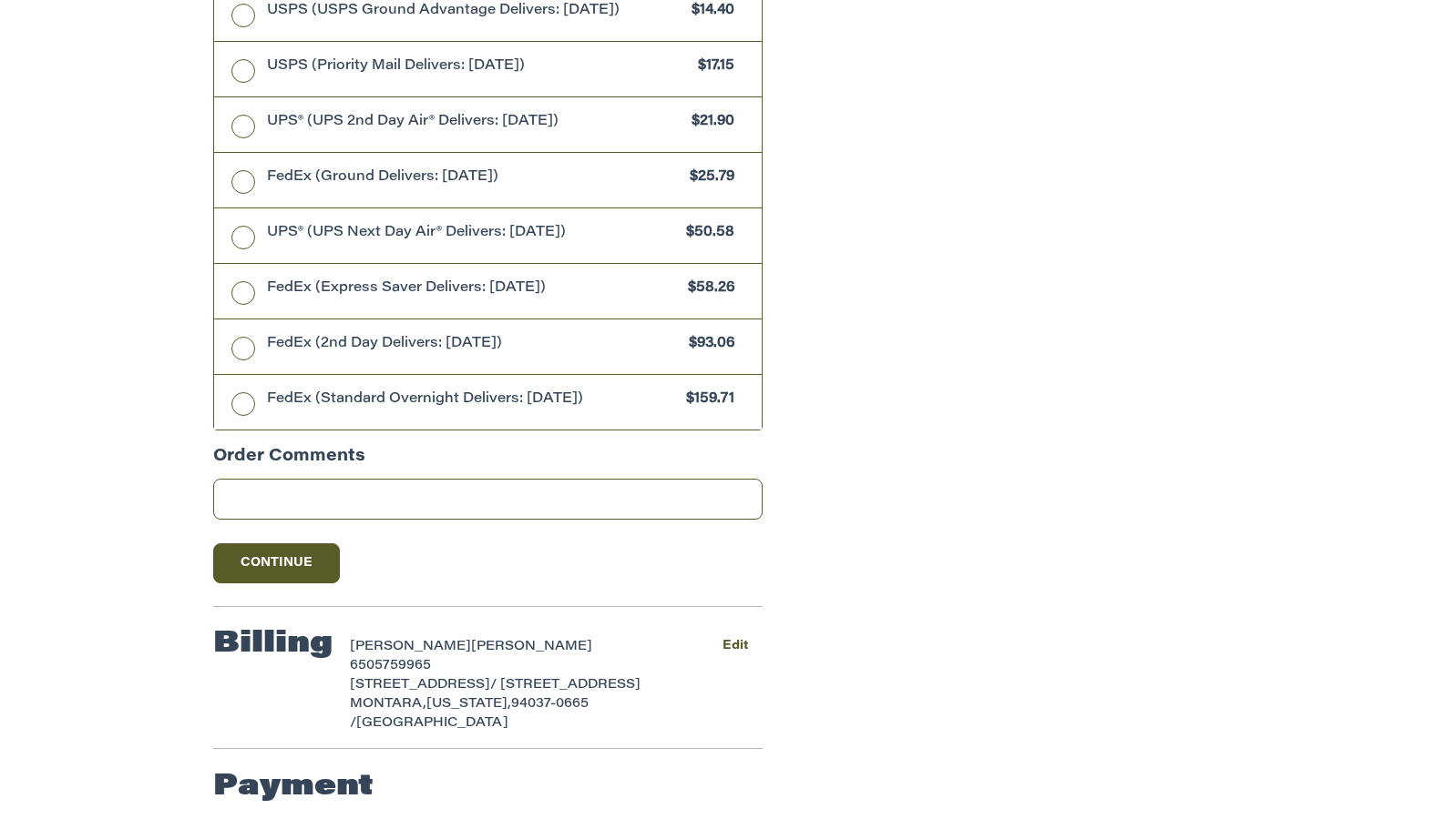
scroll to position [1466, 0]
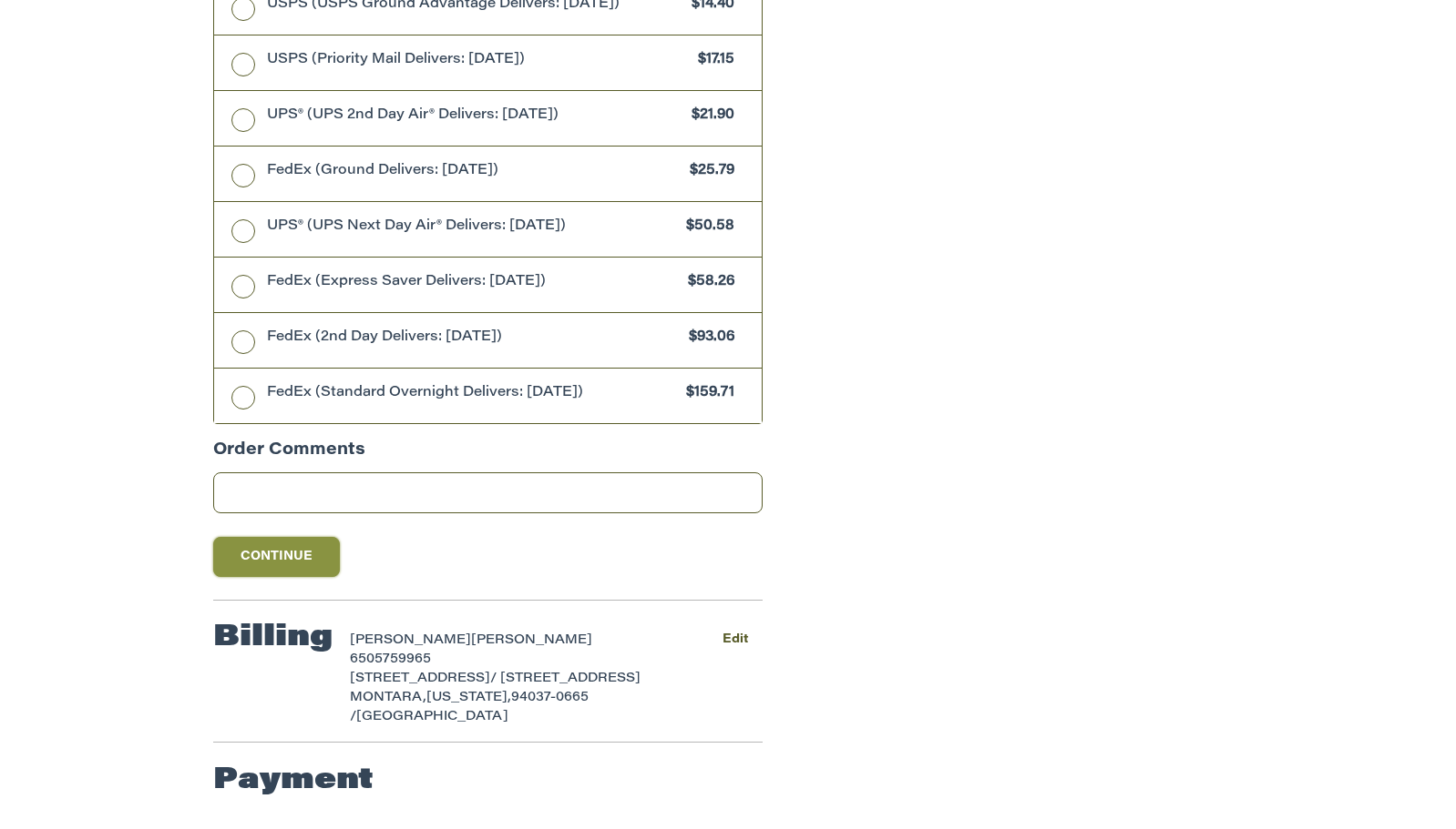
click at [290, 564] on button "Continue" at bounding box center [276, 557] width 127 height 40
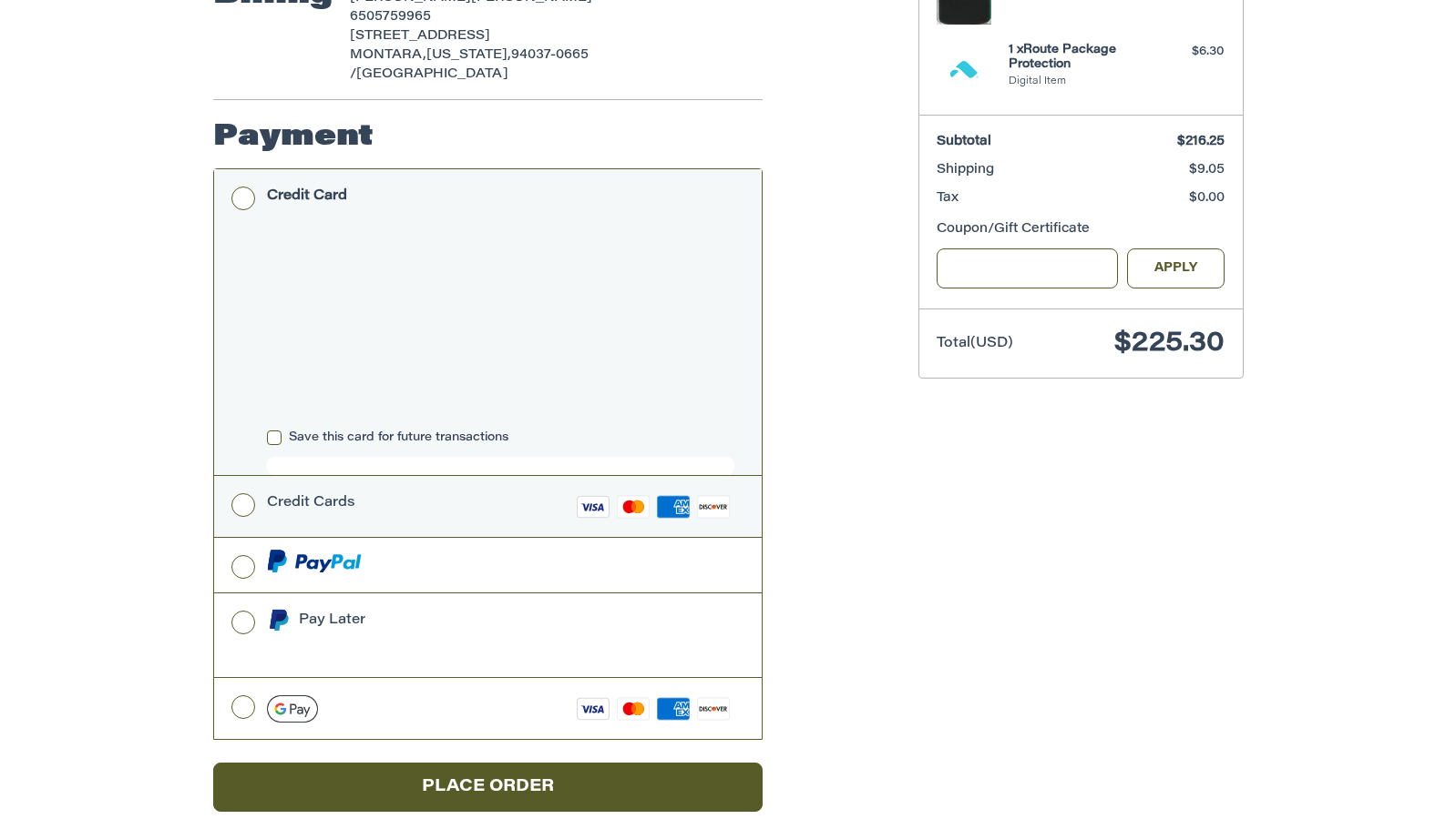
scroll to position [523, 0]
click at [245, 483] on label "Credit Cards Visa Master Amex Discover" at bounding box center [487, 506] width 547 height 61
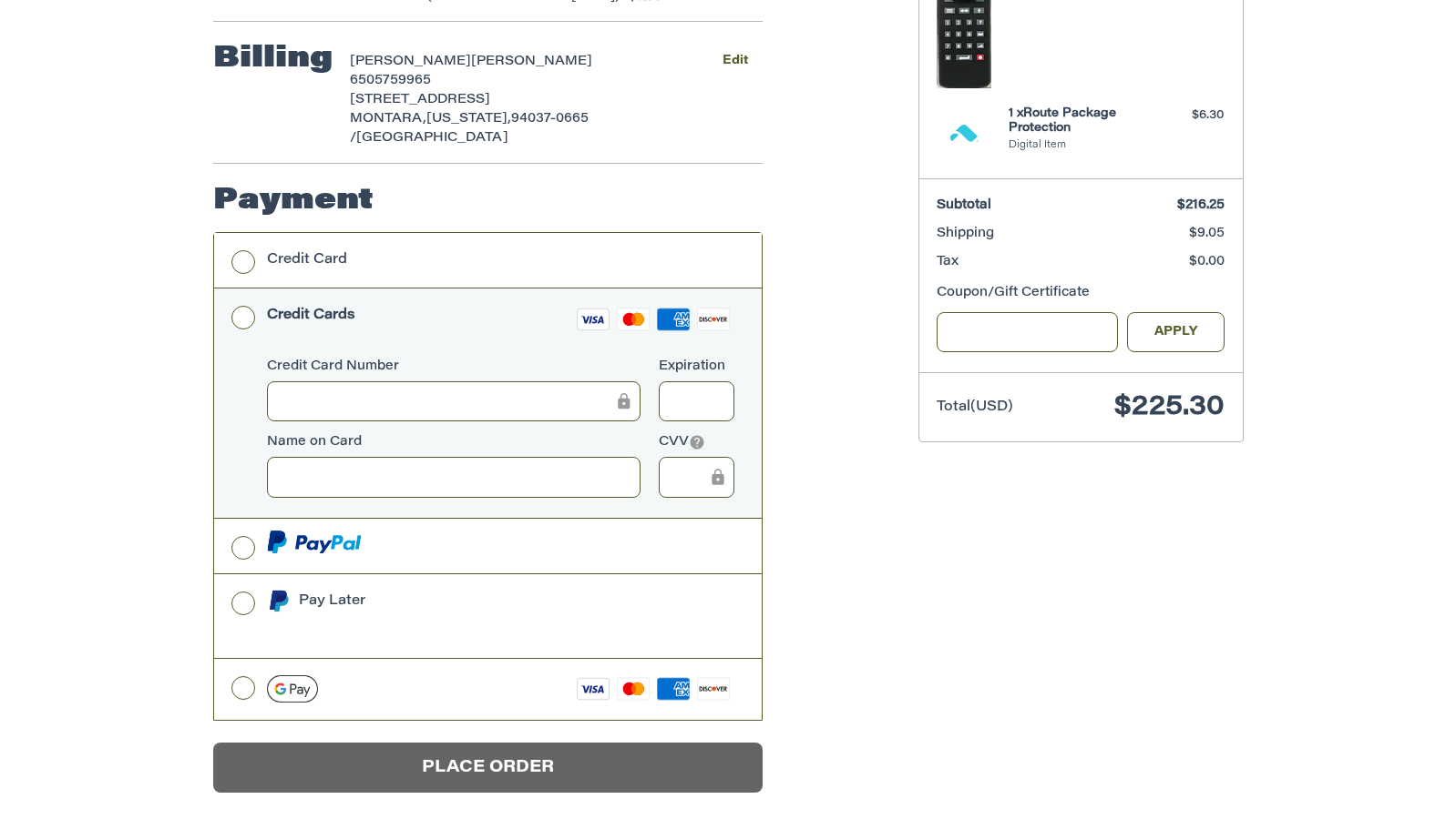
scroll to position [459, 0]
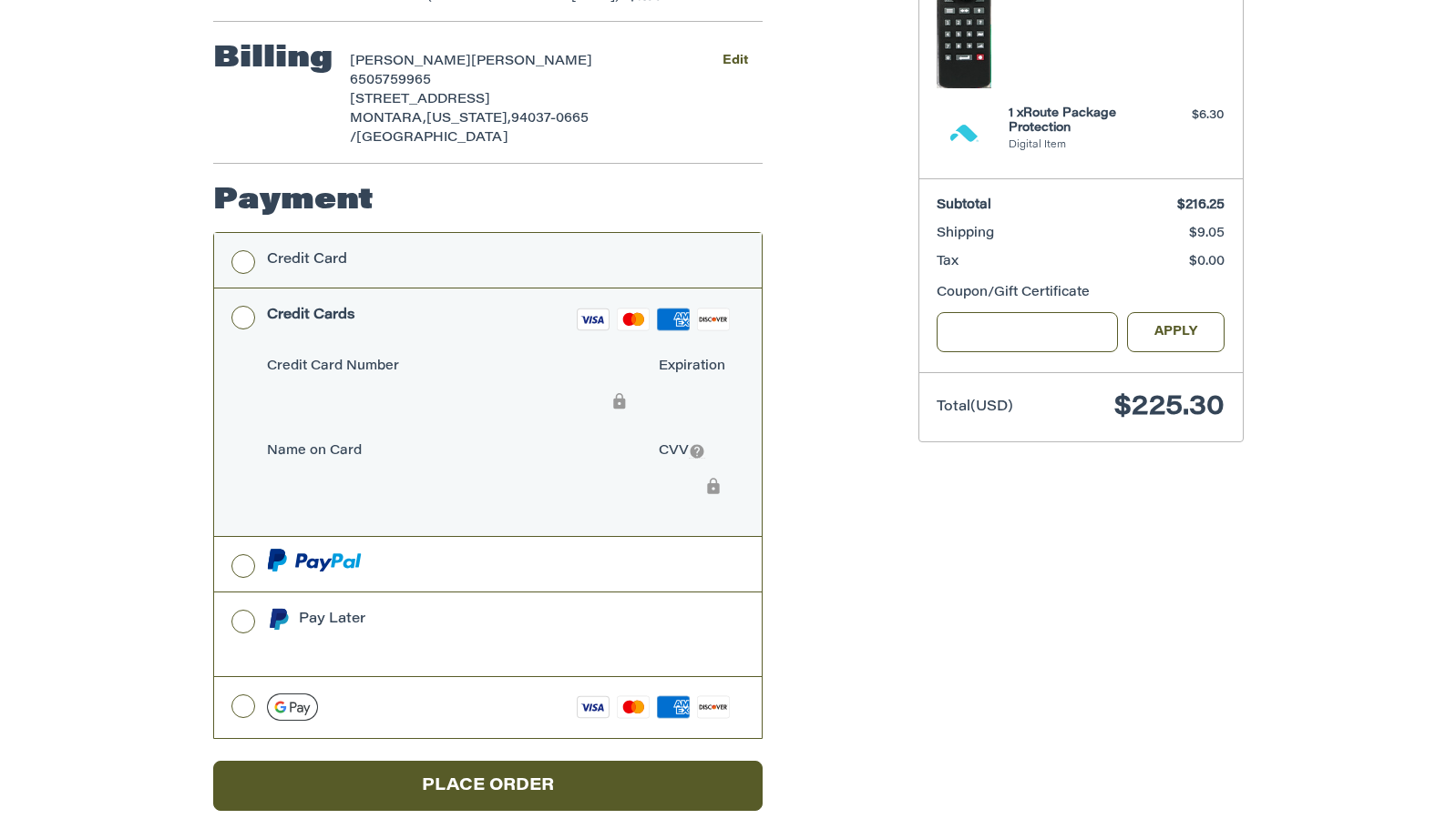
click at [247, 235] on label "Credit Card" at bounding box center [487, 261] width 547 height 55
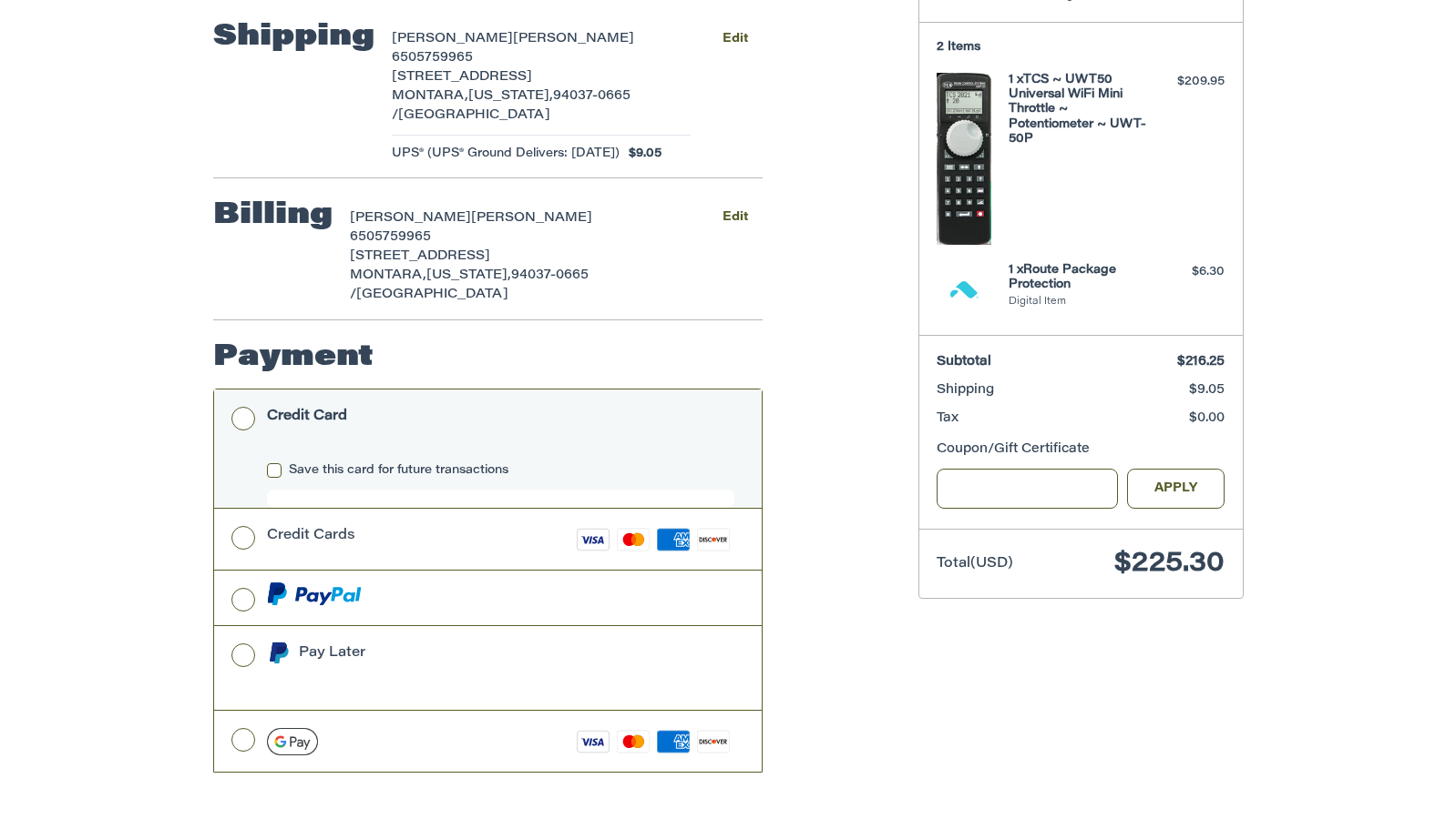
scroll to position [405, 0]
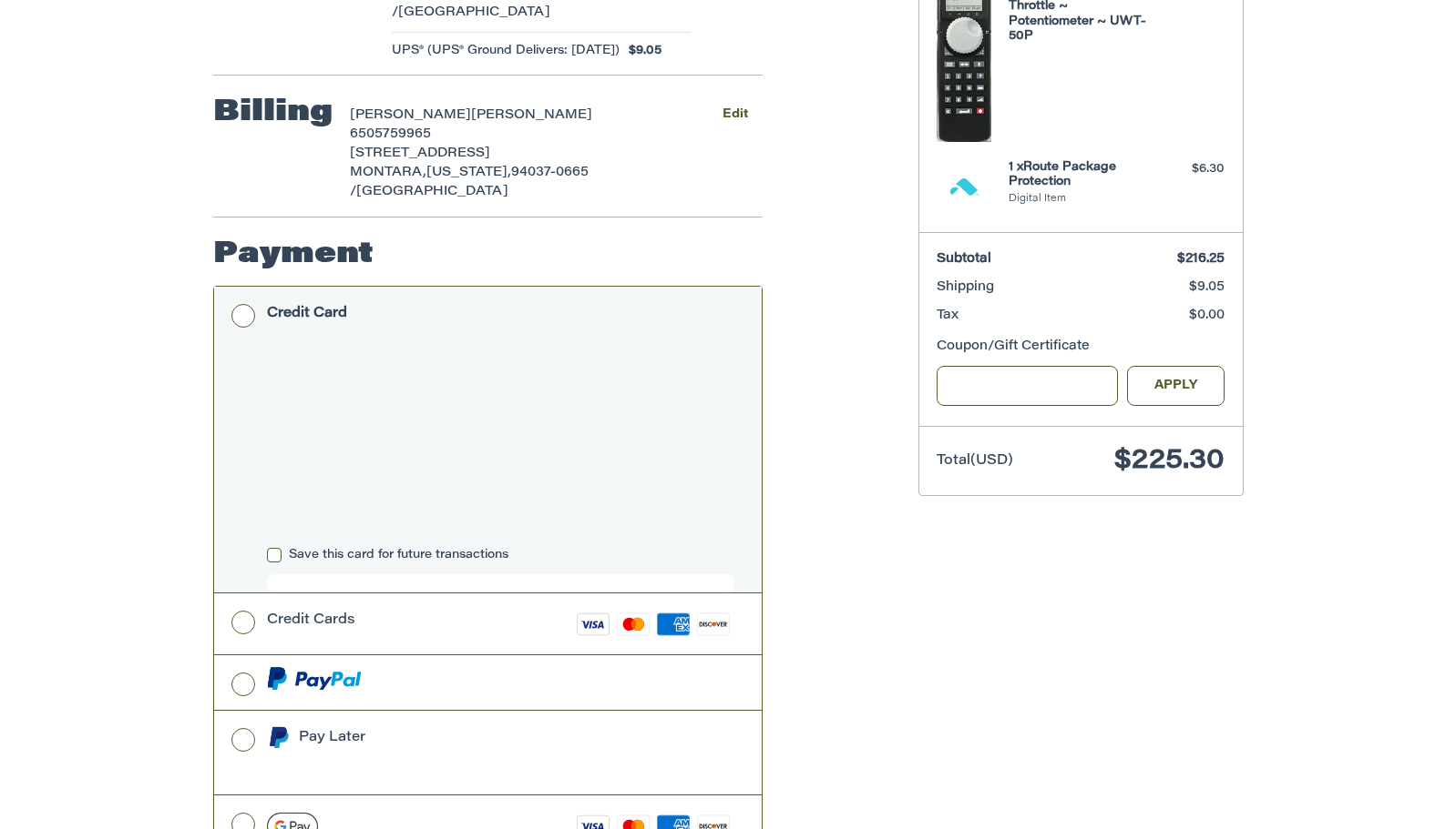
click at [276, 548] on label "Save this card for future transactions" at bounding box center [500, 555] width 468 height 15
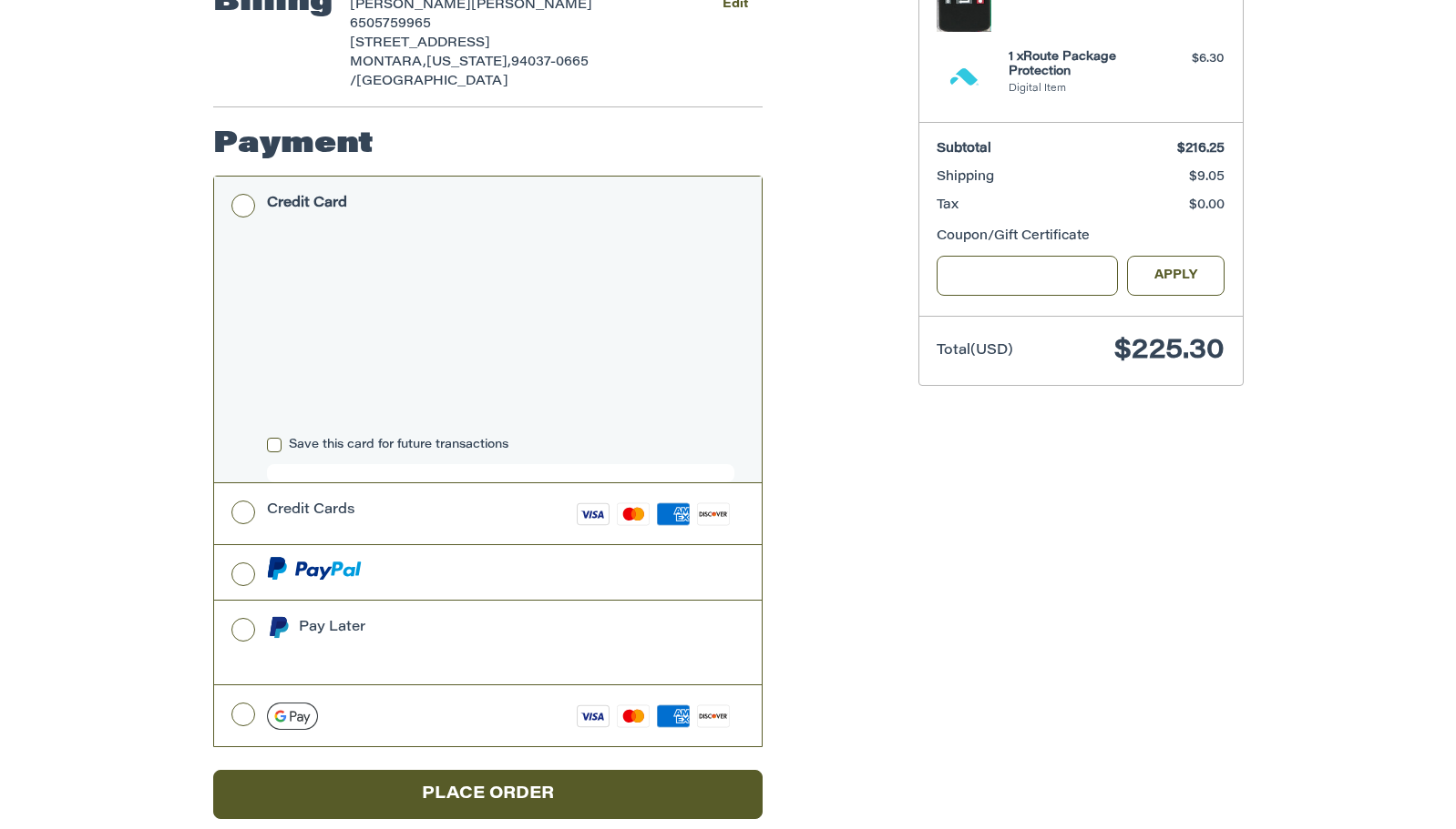
scroll to position [523, 0]
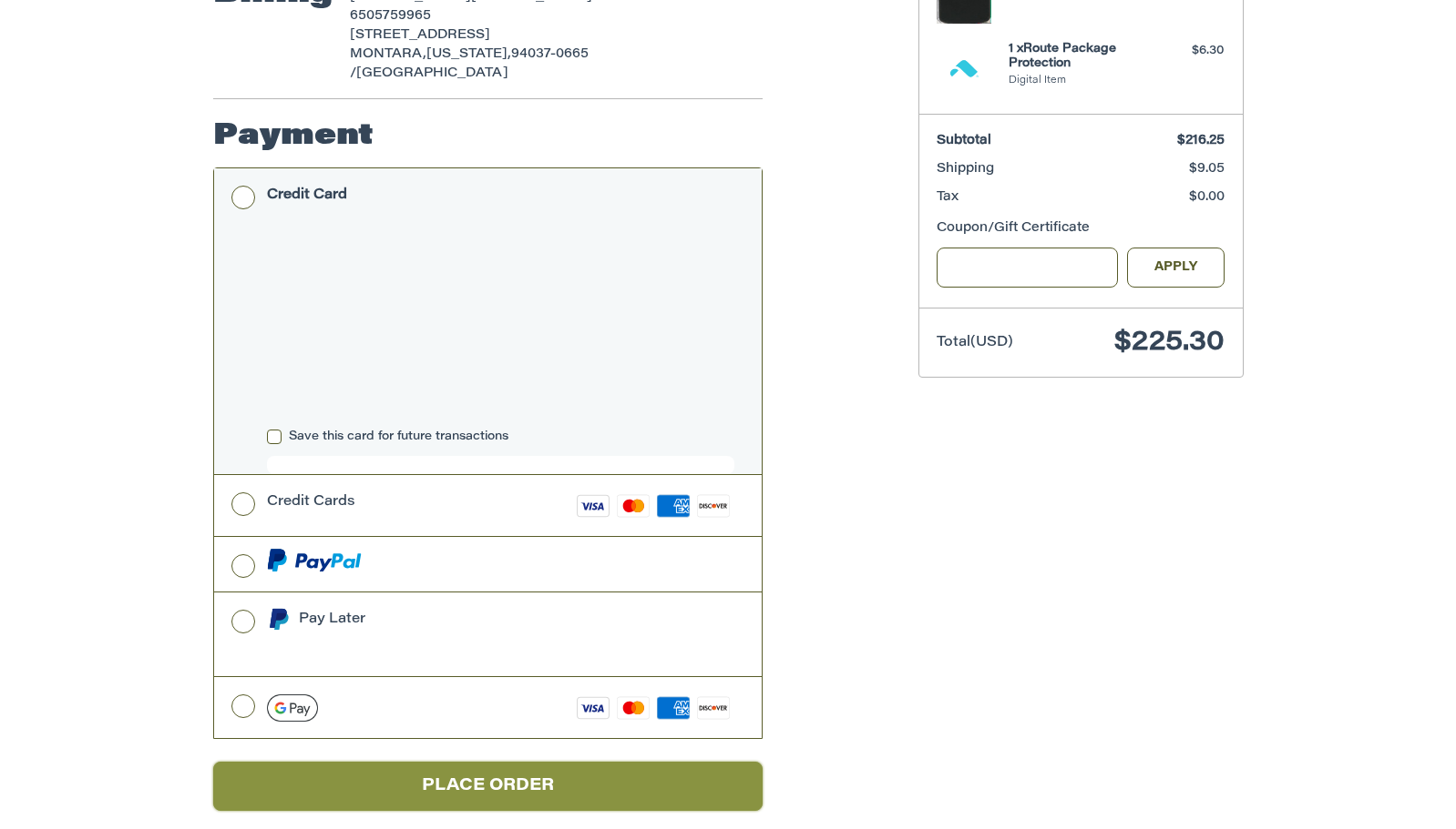
click at [489, 763] on button "Place Order" at bounding box center [487, 787] width 549 height 50
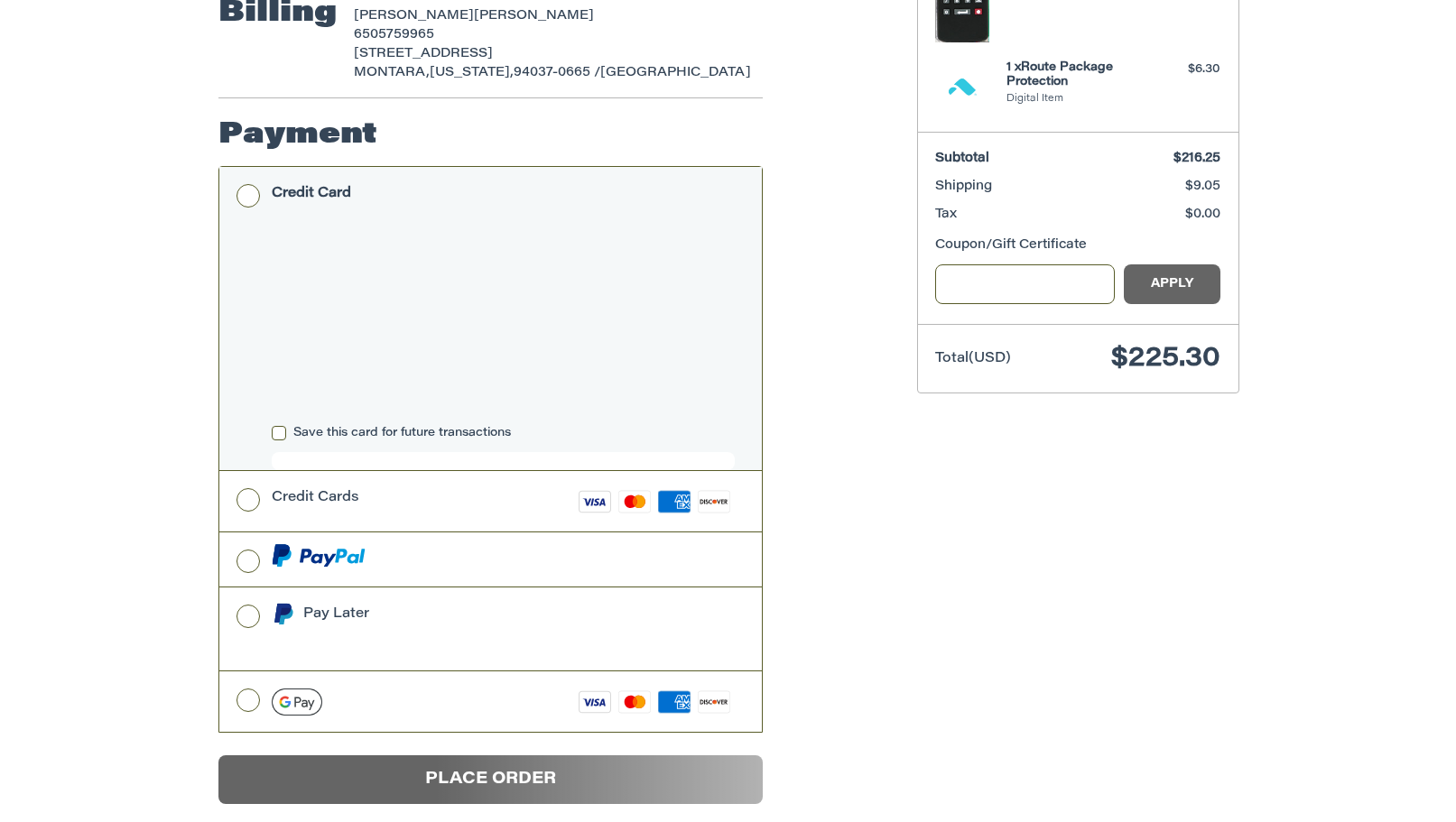
scroll to position [0, 0]
